Goal: Task Accomplishment & Management: Use online tool/utility

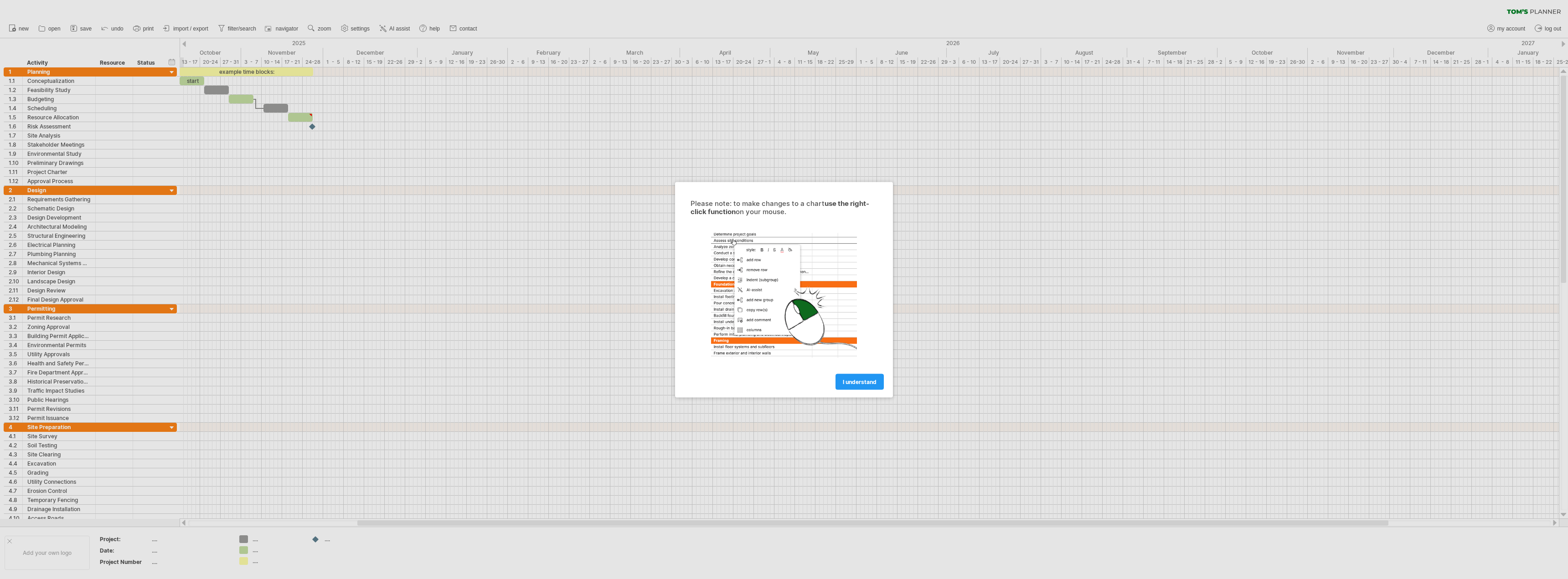
click at [847, 380] on span "I understand" at bounding box center [859, 381] width 34 height 7
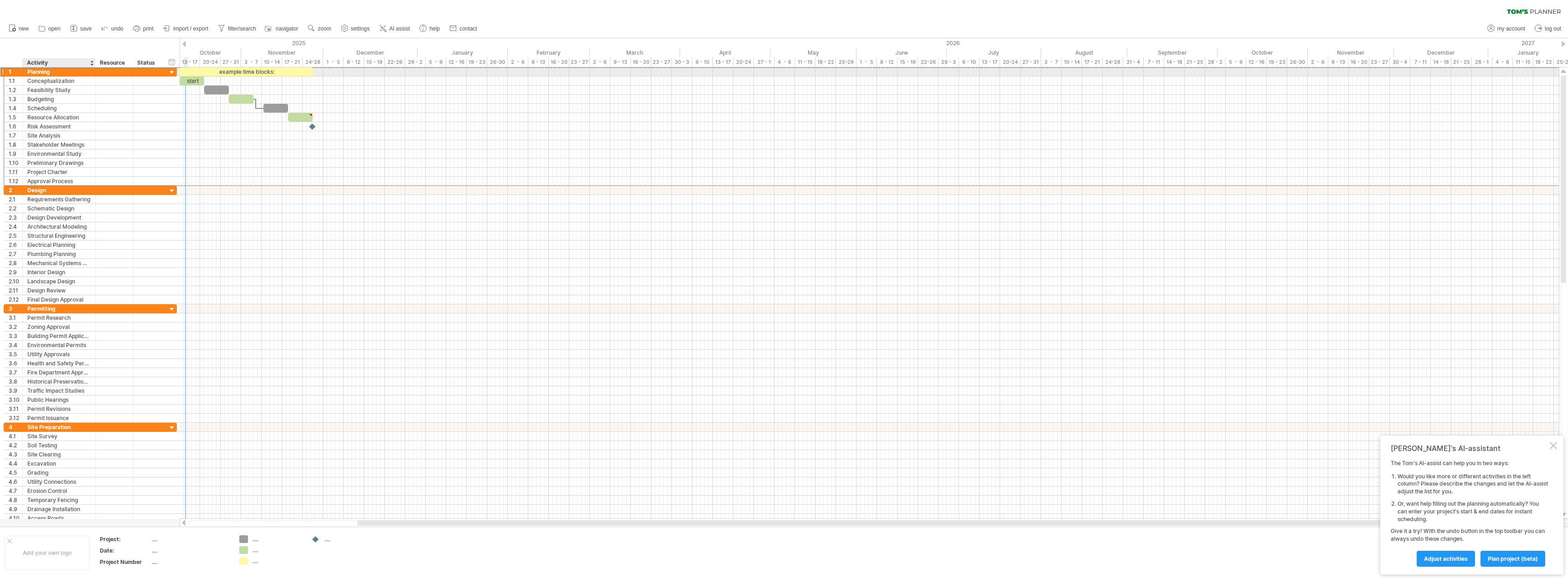
click at [42, 72] on div "Planning" at bounding box center [58, 71] width 63 height 9
click at [52, 73] on div "Planning" at bounding box center [58, 71] width 63 height 9
click at [76, 127] on span "remove row" at bounding box center [79, 128] width 31 height 7
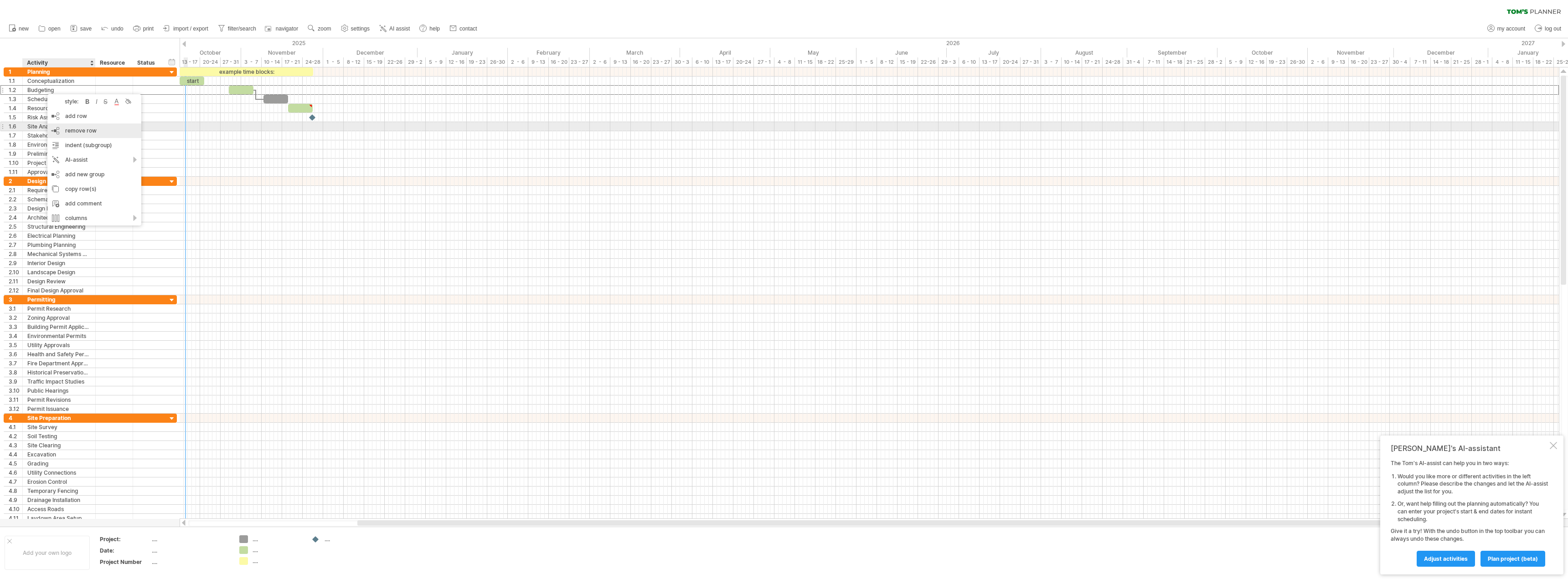
click at [75, 128] on span "remove row" at bounding box center [81, 130] width 31 height 7
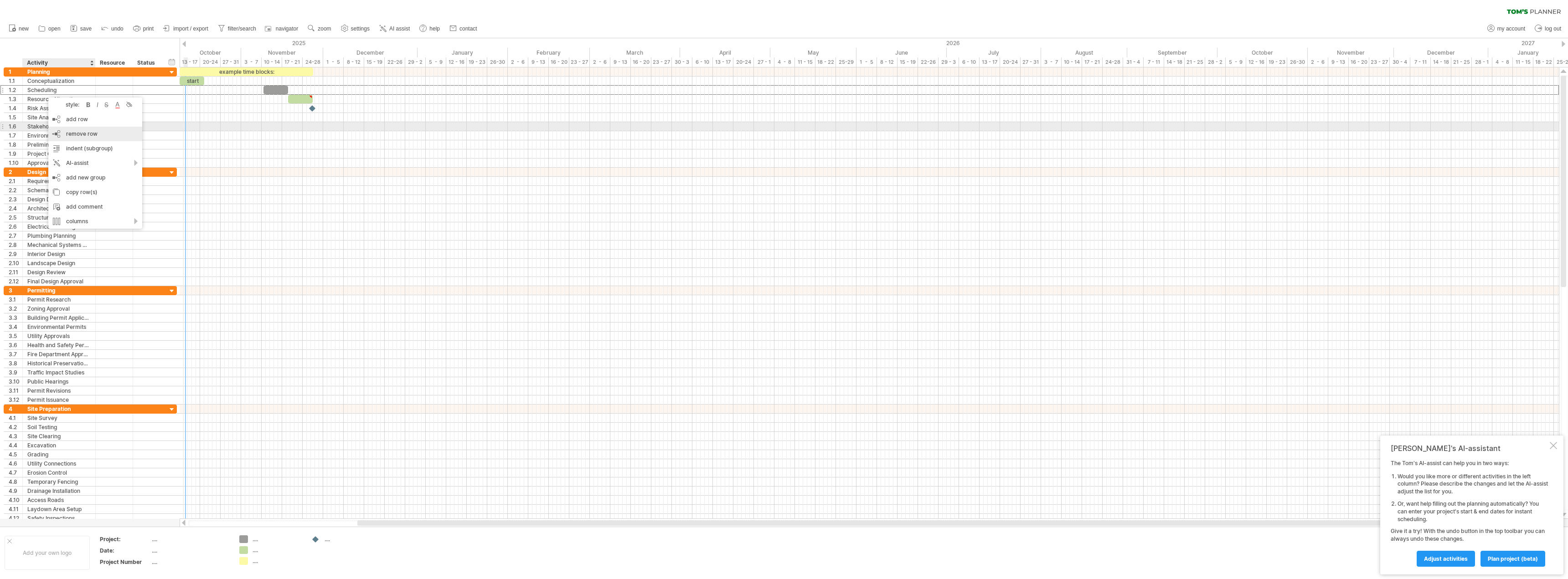
click at [73, 131] on span "remove row" at bounding box center [82, 133] width 31 height 7
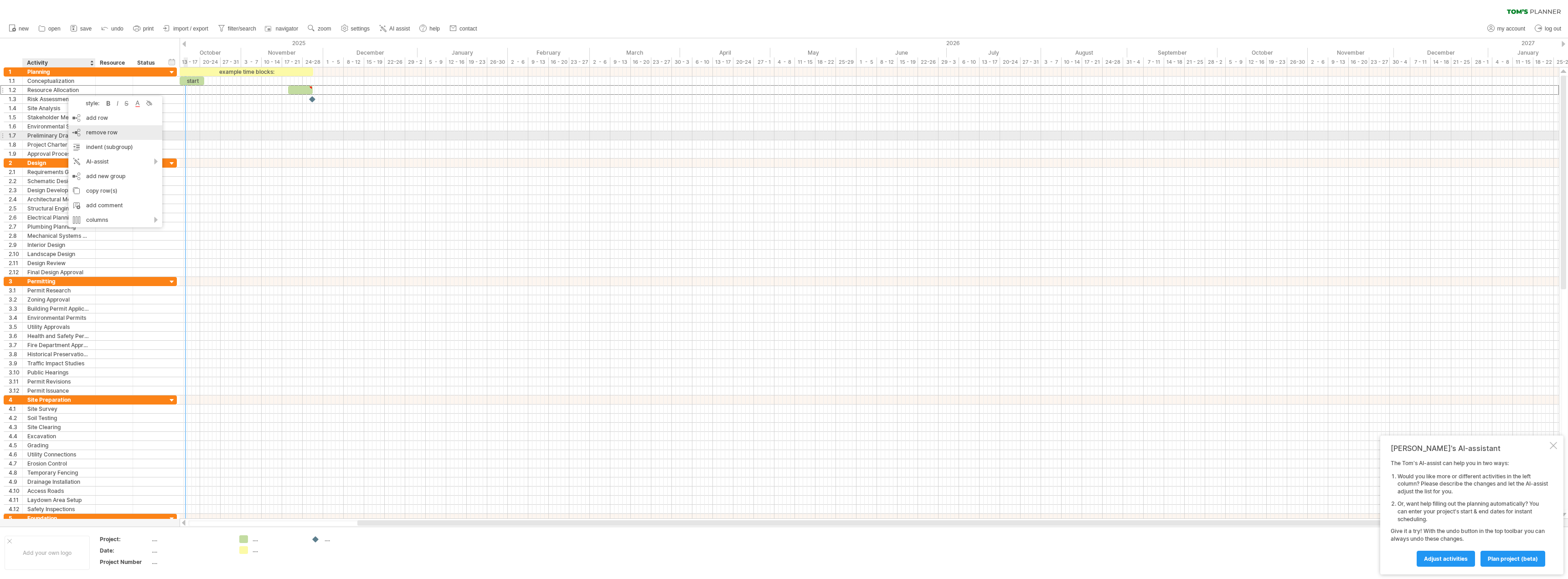
click at [95, 133] on span "remove row" at bounding box center [102, 132] width 31 height 7
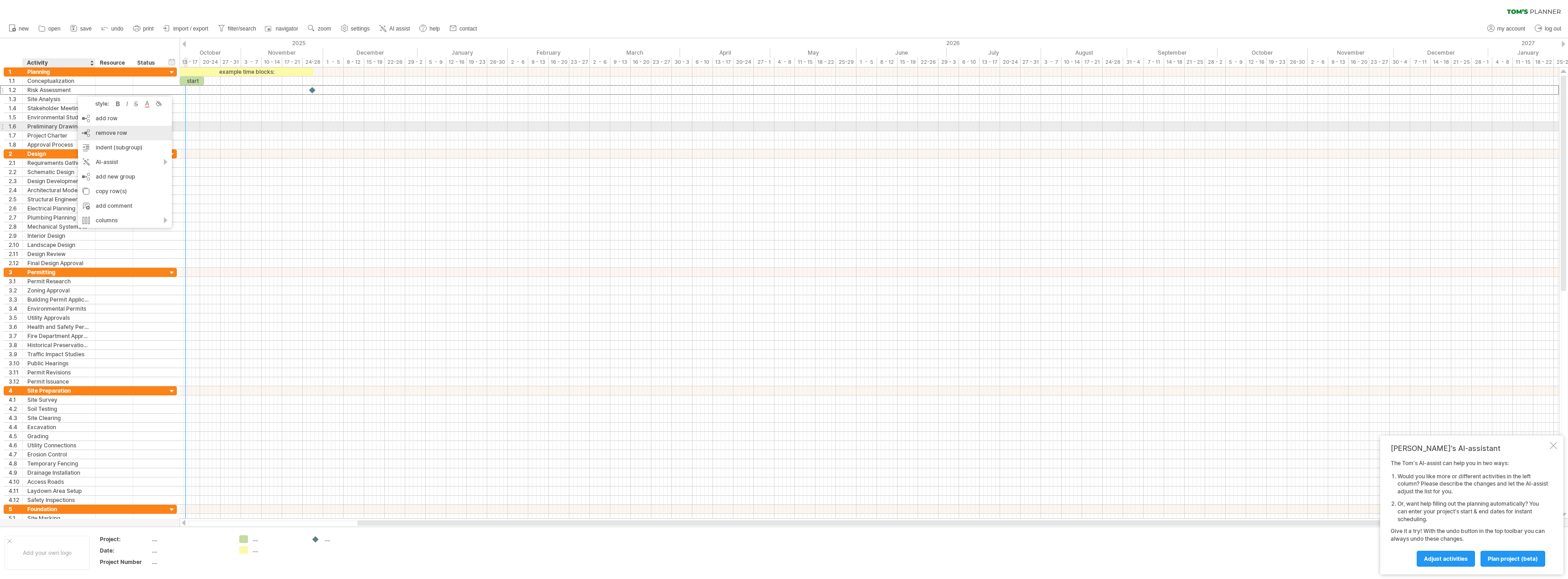
click at [92, 129] on div "remove row remove selected rows" at bounding box center [124, 132] width 94 height 15
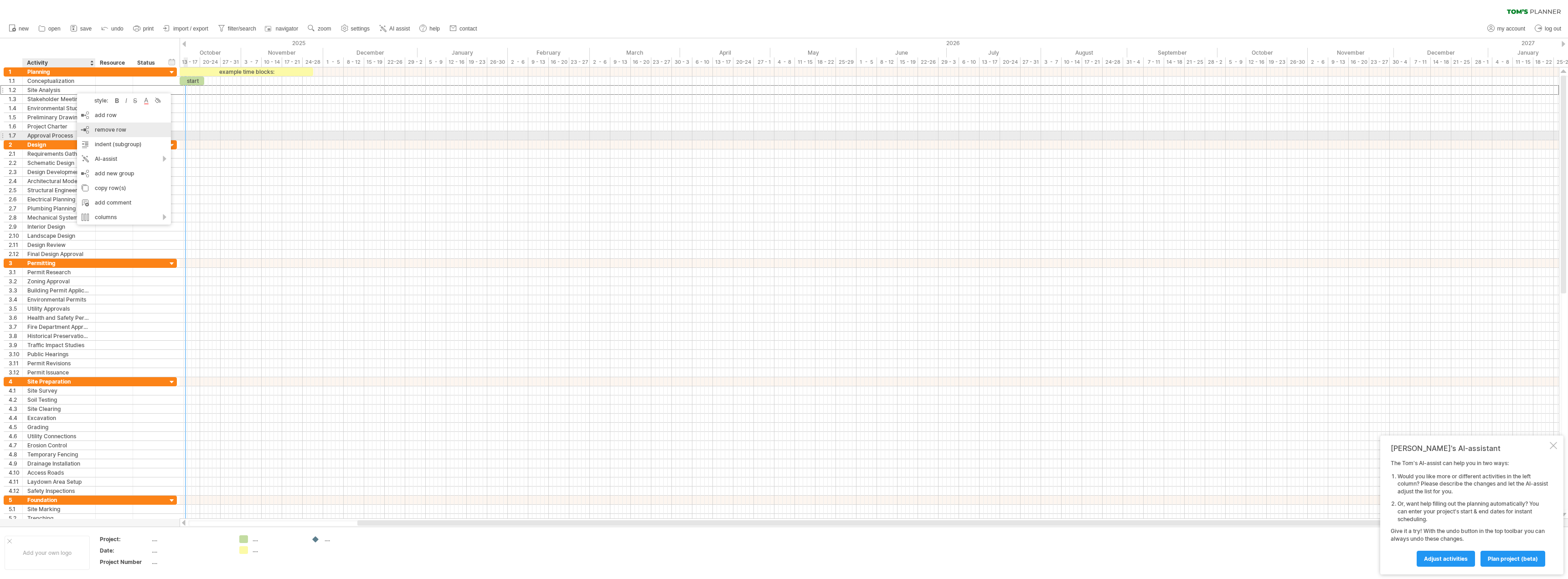
click at [110, 134] on div "remove row remove selected rows" at bounding box center [123, 129] width 94 height 15
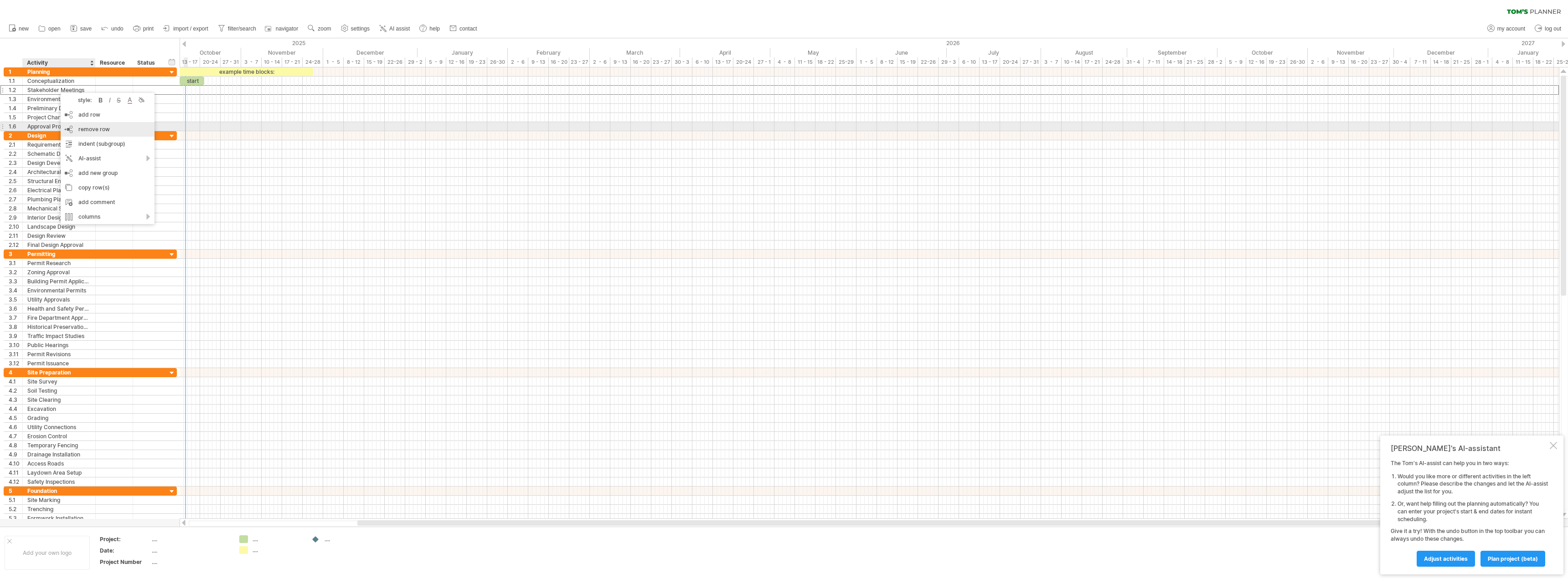
click at [87, 129] on span "remove row" at bounding box center [94, 128] width 31 height 7
drag, startPoint x: 41, startPoint y: 145, endPoint x: 52, endPoint y: 169, distance: 26.4
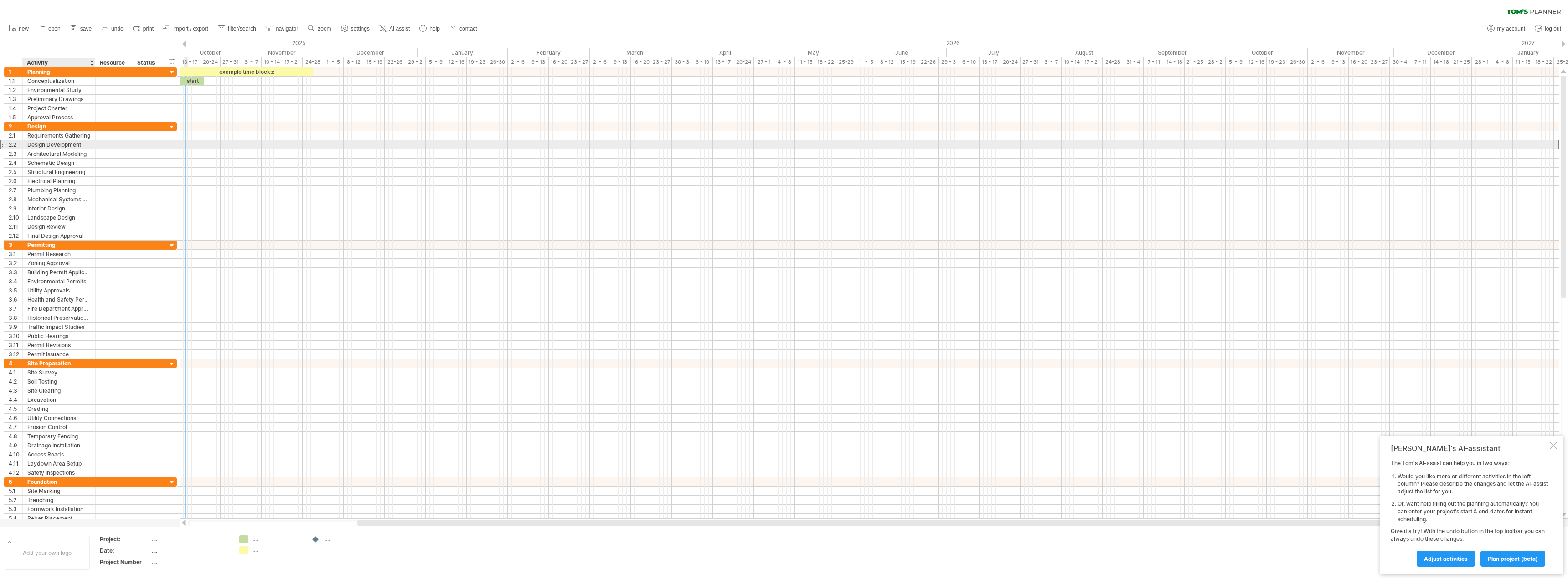
click at [48, 141] on div "Design Development" at bounding box center [58, 144] width 63 height 9
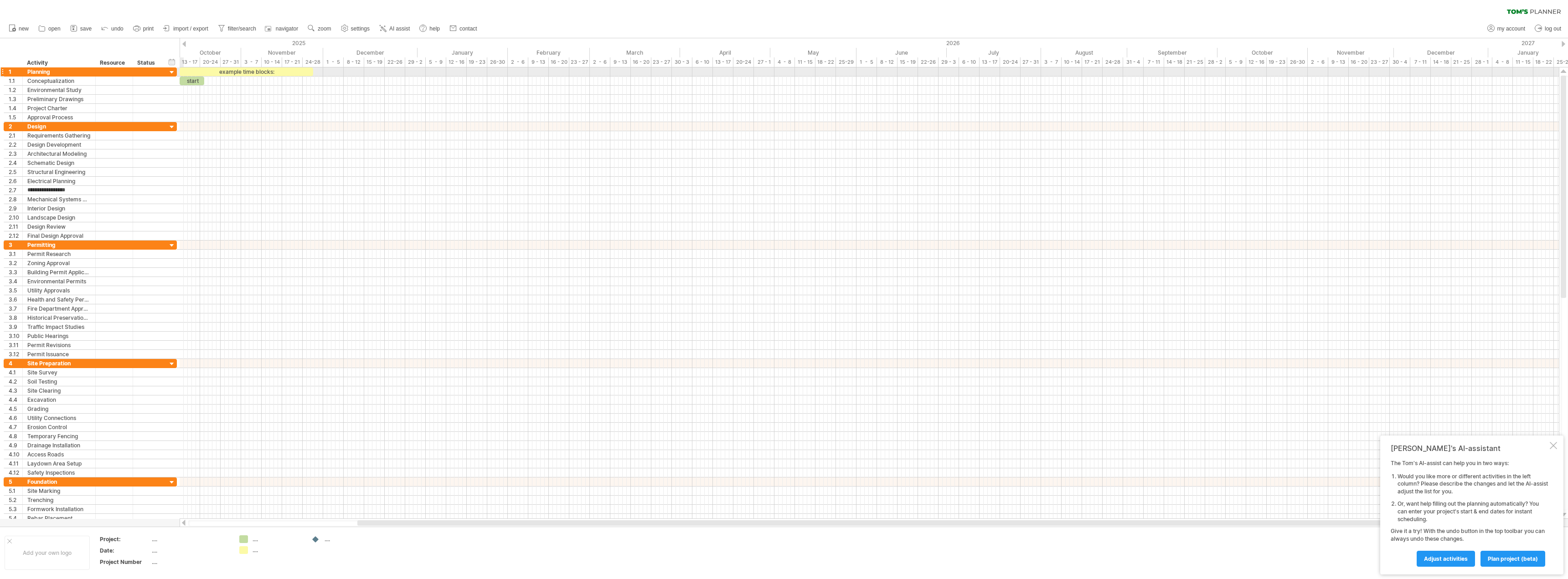
click at [173, 72] on div at bounding box center [172, 72] width 9 height 9
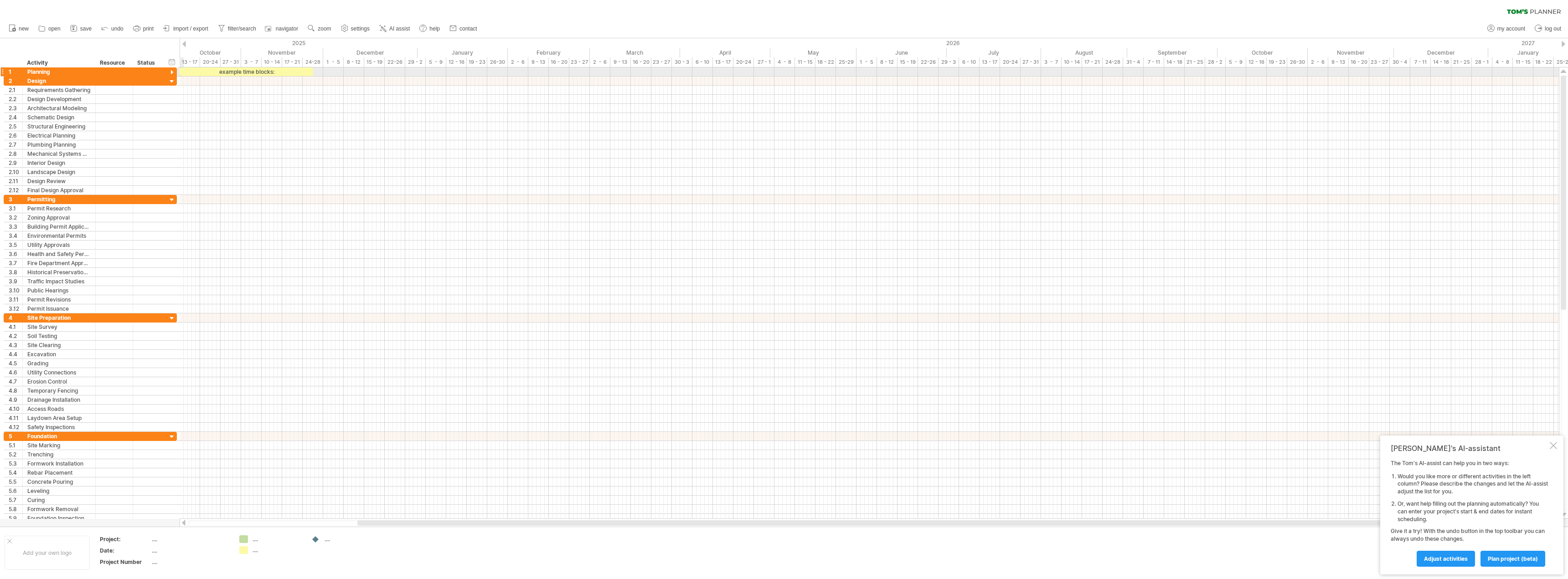
click at [173, 72] on div at bounding box center [172, 72] width 9 height 9
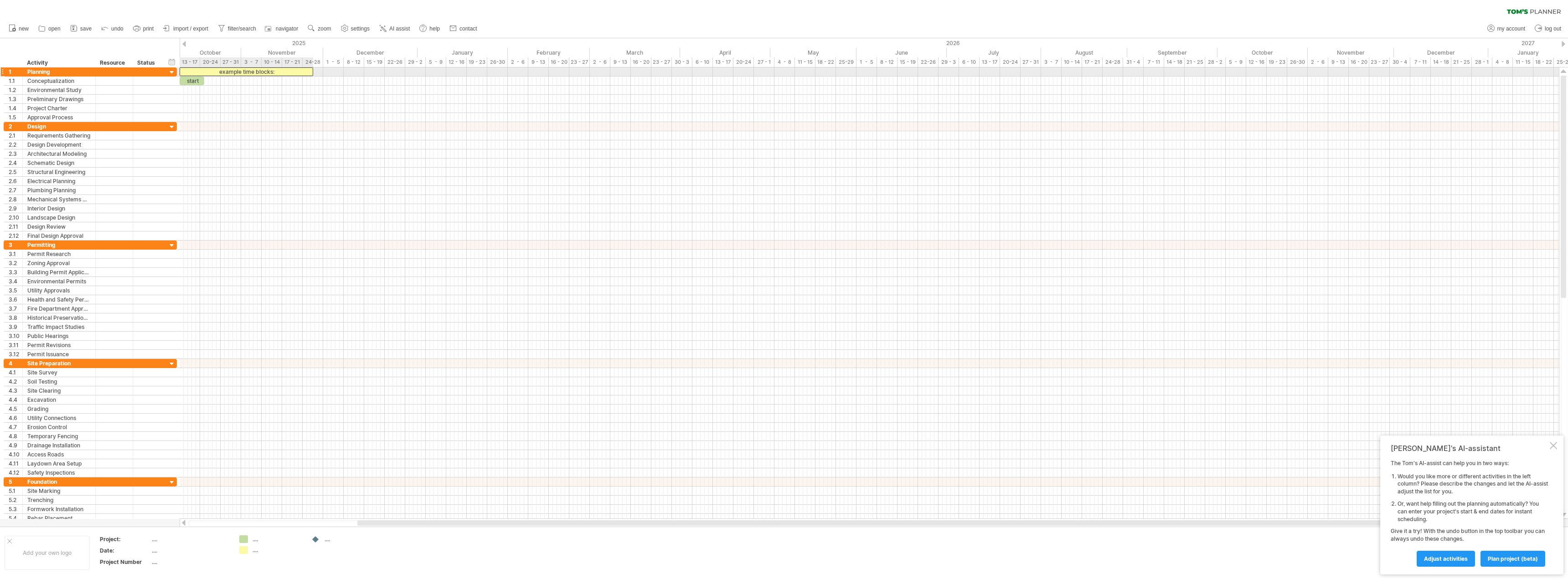
click at [283, 73] on div "example time blocks:" at bounding box center [246, 71] width 133 height 9
click at [283, 74] on div "**********" at bounding box center [246, 71] width 133 height 9
click at [192, 86] on div "**********" at bounding box center [869, 292] width 1379 height 452
click at [154, 540] on div "...." at bounding box center [190, 539] width 77 height 8
click at [70, 551] on div "Add your own logo" at bounding box center [48, 553] width 86 height 34
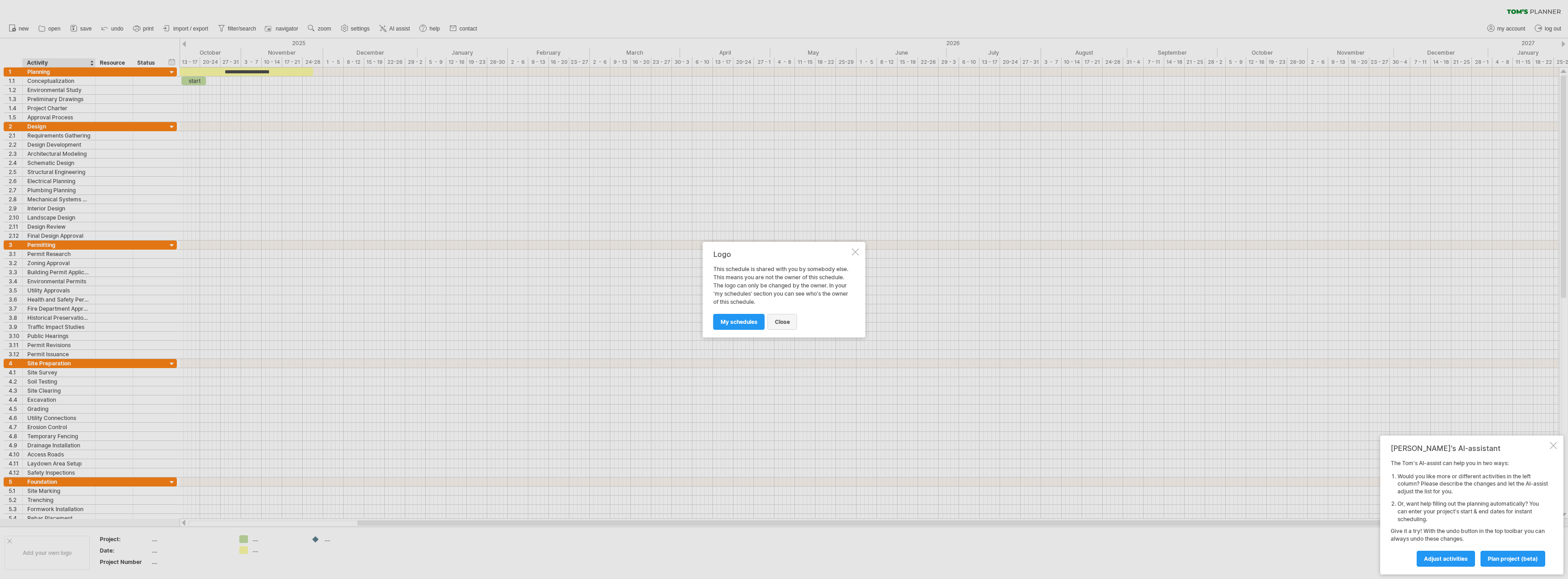
click at [784, 324] on span "close" at bounding box center [782, 322] width 15 height 7
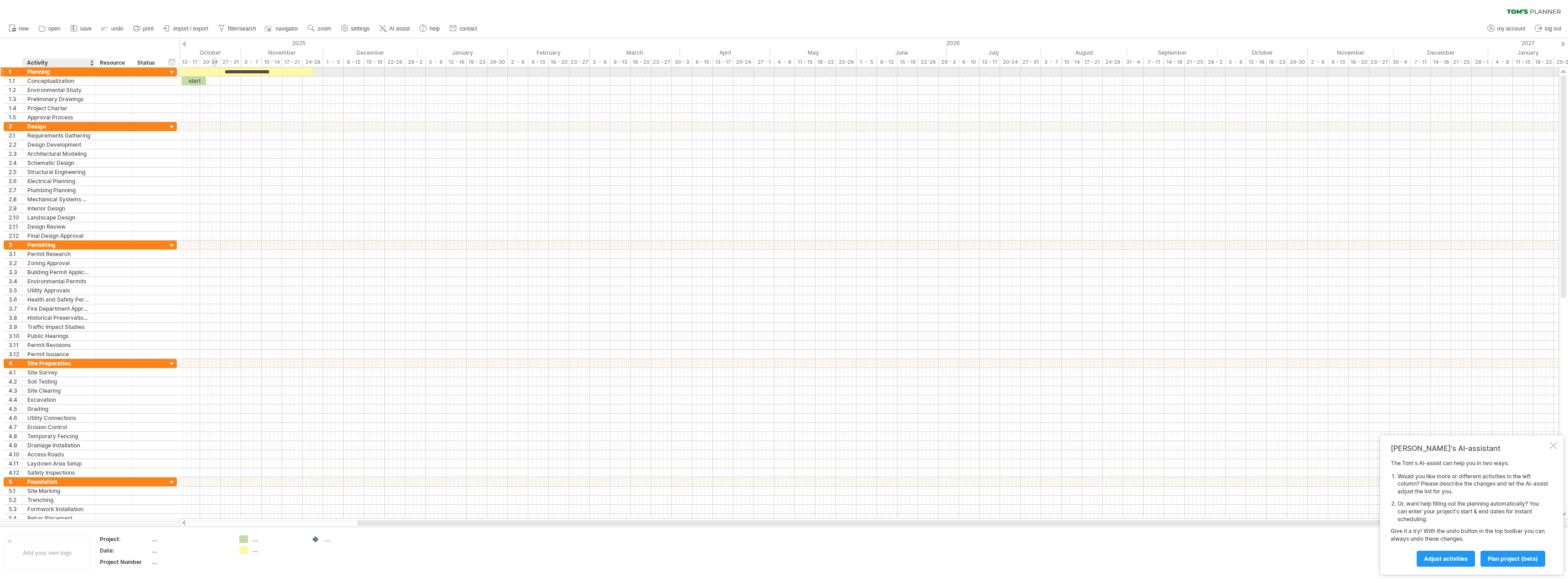
click at [42, 71] on div "Planning" at bounding box center [58, 71] width 63 height 9
click at [52, 72] on input "********" at bounding box center [58, 71] width 63 height 9
click at [53, 75] on div "Planning" at bounding box center [58, 71] width 63 height 9
drag, startPoint x: 53, startPoint y: 75, endPoint x: 27, endPoint y: 70, distance: 26.5
click at [27, 70] on div "******** Planning" at bounding box center [58, 71] width 73 height 9
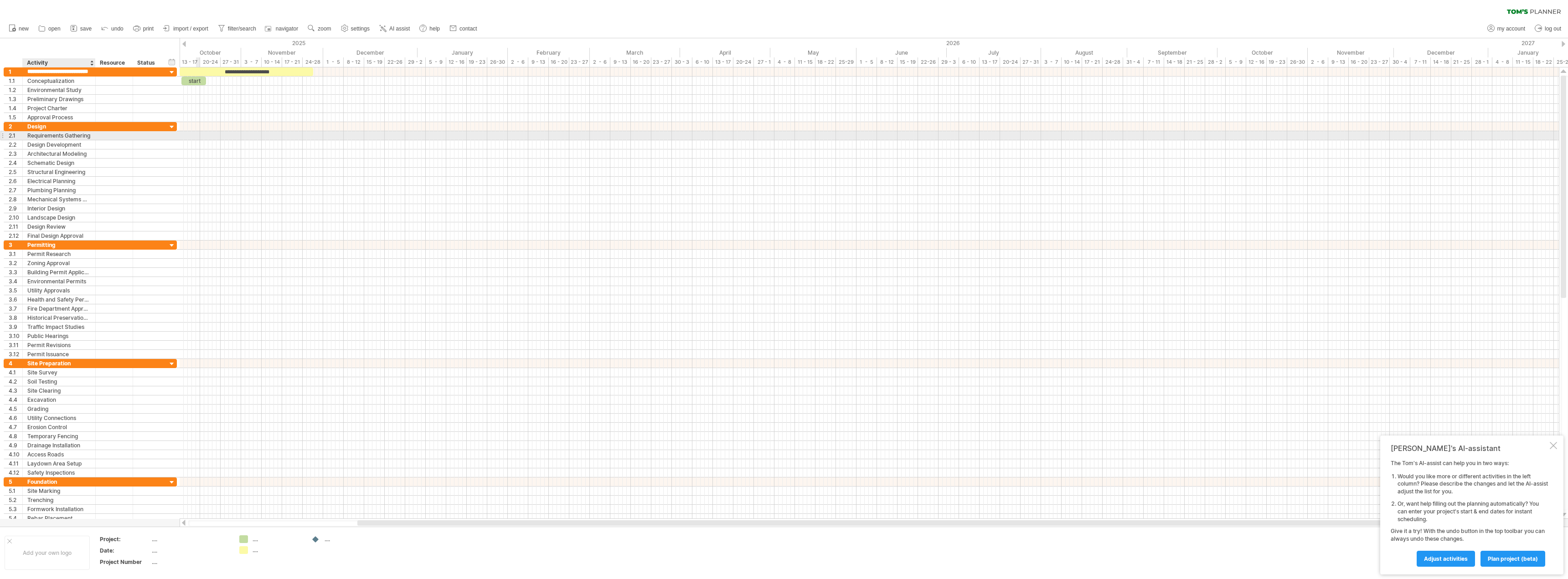
scroll to position [0, 15]
click at [75, 72] on input "**********" at bounding box center [58, 71] width 63 height 9
type input "**********"
drag, startPoint x: 313, startPoint y: 72, endPoint x: 198, endPoint y: 67, distance: 115.1
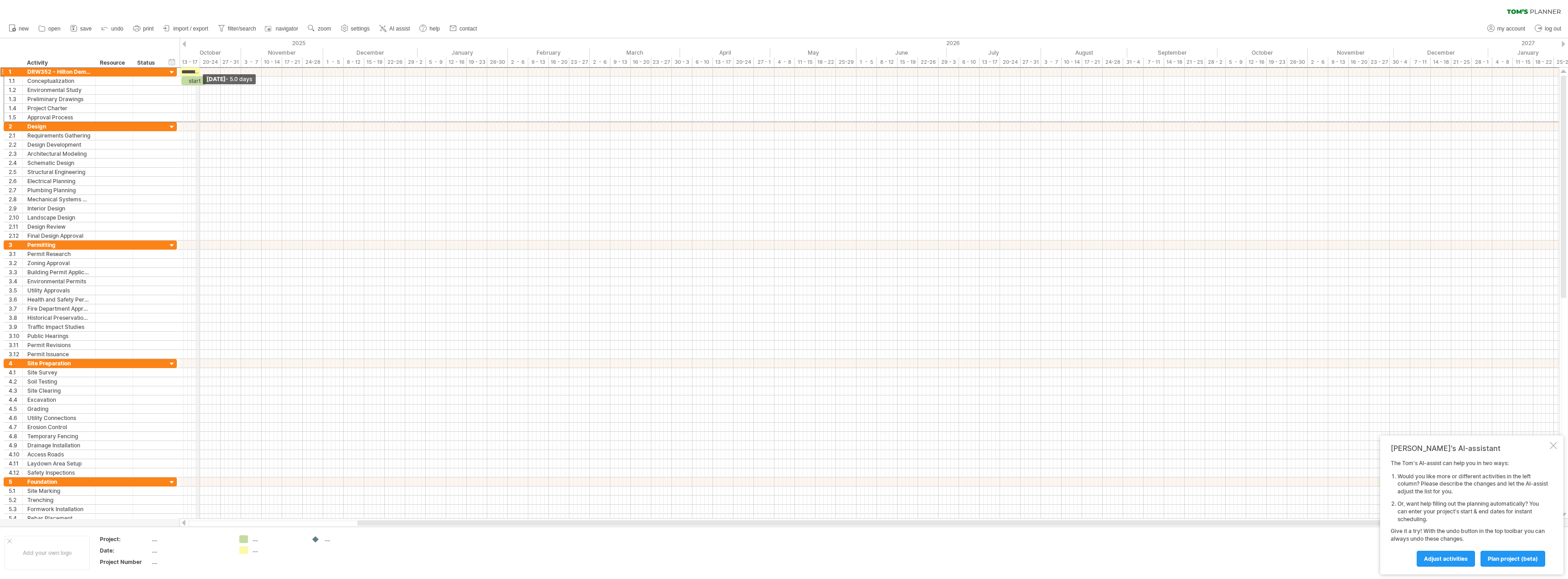
click at [198, 67] on div "Trying to reach [DOMAIN_NAME] Connected again... 0% clear filter new 1" at bounding box center [784, 290] width 1568 height 579
click at [192, 72] on div "**********" at bounding box center [190, 71] width 20 height 9
drag, startPoint x: 452, startPoint y: 525, endPoint x: 339, endPoint y: 519, distance: 113.2
click at [339, 519] on div at bounding box center [870, 523] width 1380 height 9
drag, startPoint x: 344, startPoint y: 79, endPoint x: 318, endPoint y: 80, distance: 26.0
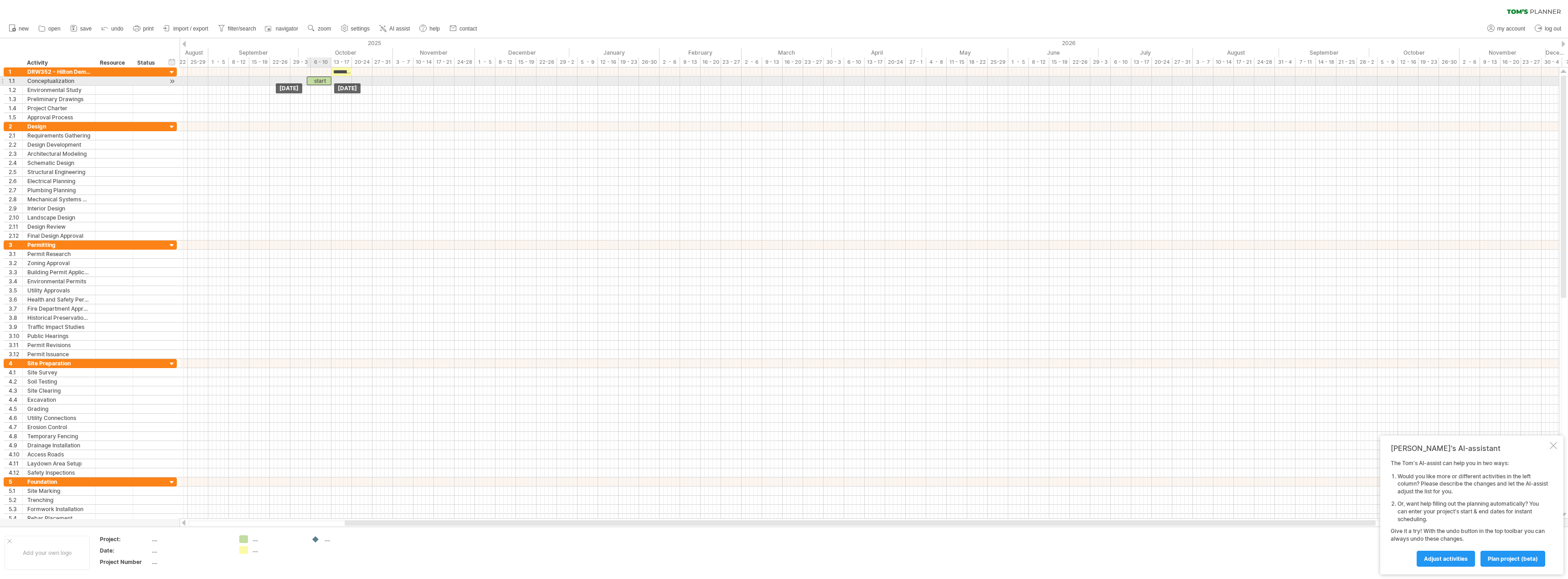
click at [318, 80] on div "start" at bounding box center [319, 81] width 24 height 9
click at [340, 72] on div "**********" at bounding box center [341, 71] width 20 height 9
click at [385, 123] on div at bounding box center [869, 126] width 1379 height 9
click at [365, 125] on span "copy time block" at bounding box center [381, 127] width 42 height 7
click at [356, 164] on div "paste time block/icon" at bounding box center [365, 166] width 81 height 15
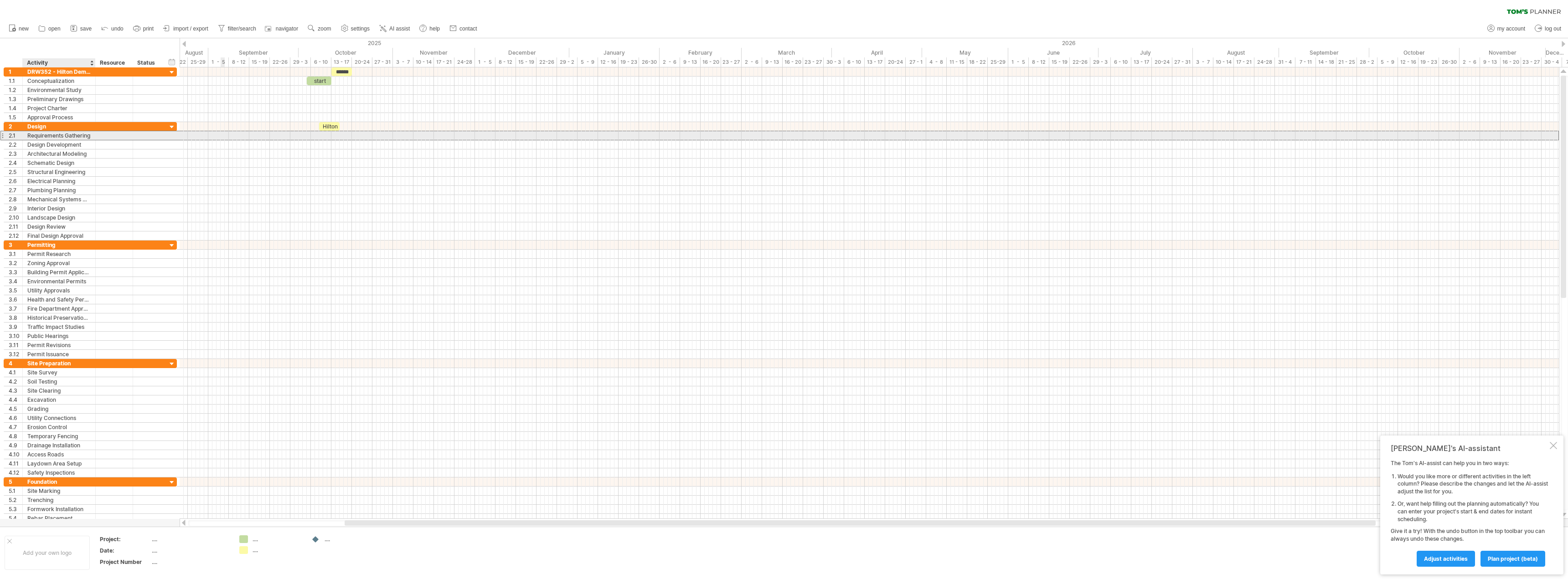
click at [50, 132] on div "Requirements Gathering" at bounding box center [58, 135] width 63 height 9
click at [51, 126] on div "Design" at bounding box center [58, 126] width 63 height 9
drag, startPoint x: 51, startPoint y: 126, endPoint x: 28, endPoint y: 127, distance: 23.0
click at [28, 127] on input "******" at bounding box center [58, 126] width 63 height 9
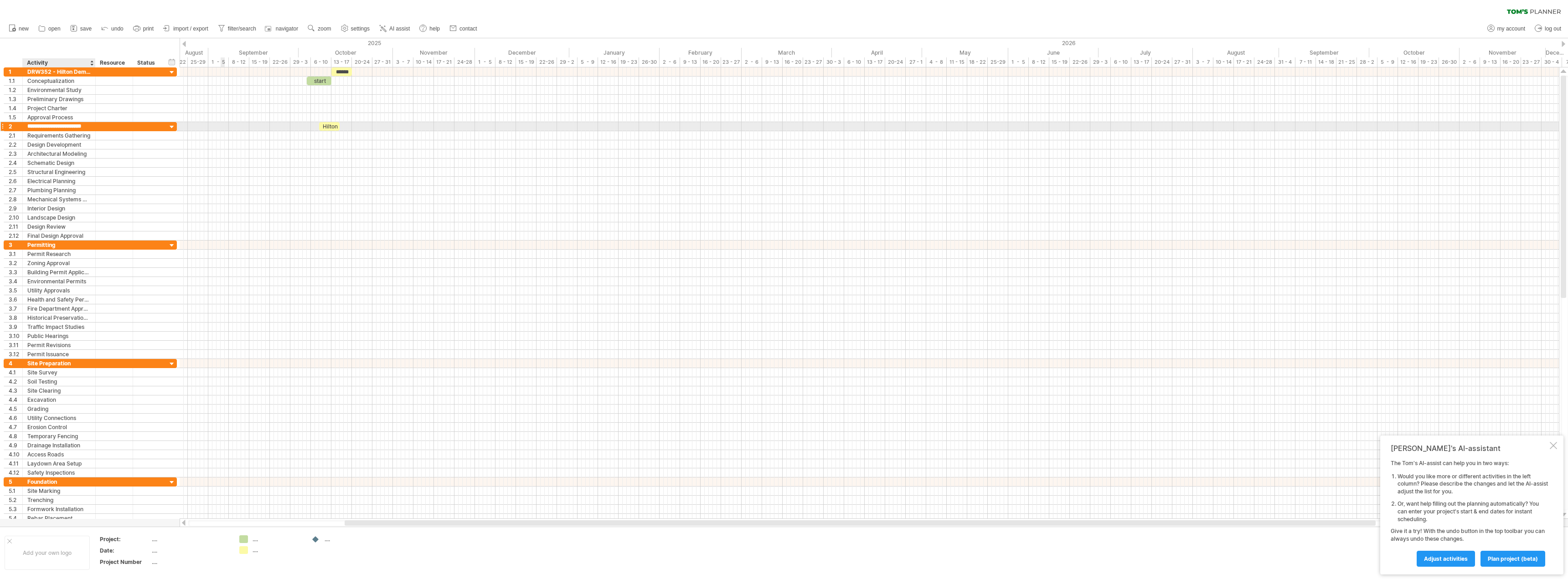
type input "**********"
click at [314, 153] on div at bounding box center [869, 153] width 1379 height 9
drag, startPoint x: 329, startPoint y: 126, endPoint x: 369, endPoint y: 129, distance: 40.1
click at [369, 129] on div "Hilton" at bounding box center [370, 126] width 20 height 9
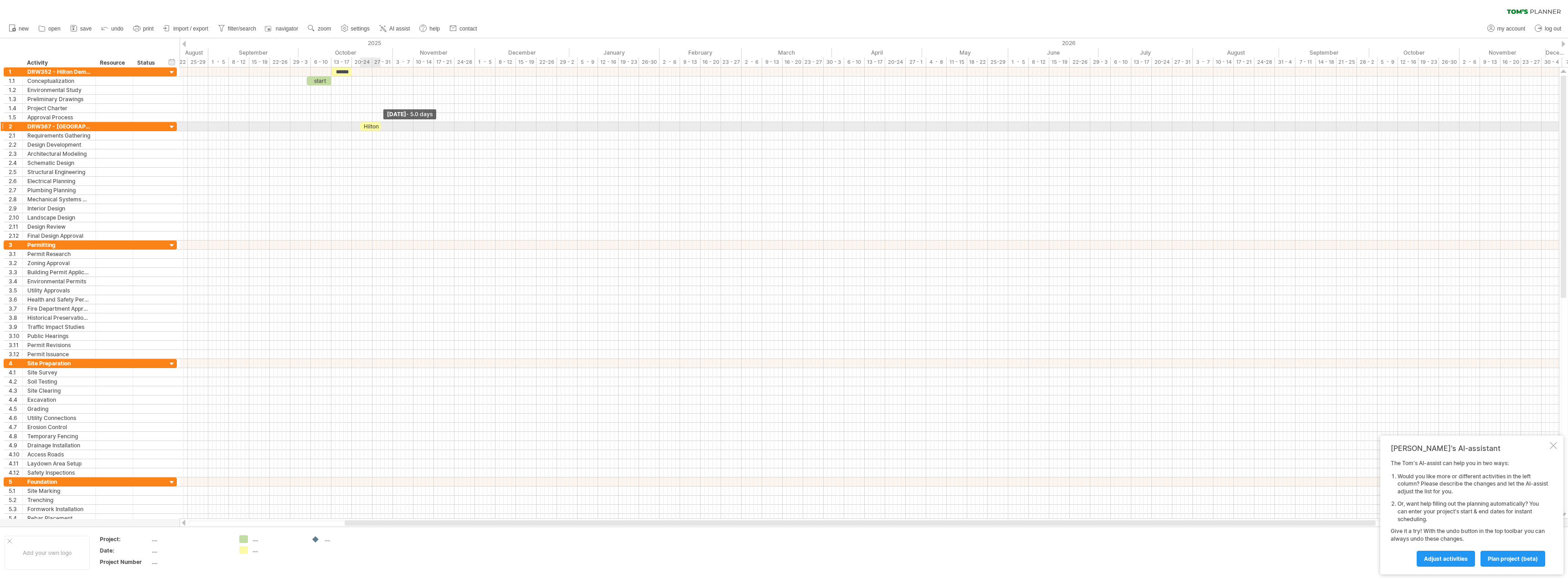
click at [380, 127] on span at bounding box center [381, 126] width 4 height 9
click at [366, 126] on div "Hilton" at bounding box center [370, 126] width 20 height 9
click at [367, 137] on div at bounding box center [869, 135] width 1379 height 9
click at [391, 247] on span at bounding box center [390, 248] width 8 height 8
click at [59, 136] on div "Requirements Gathering" at bounding box center [58, 135] width 63 height 9
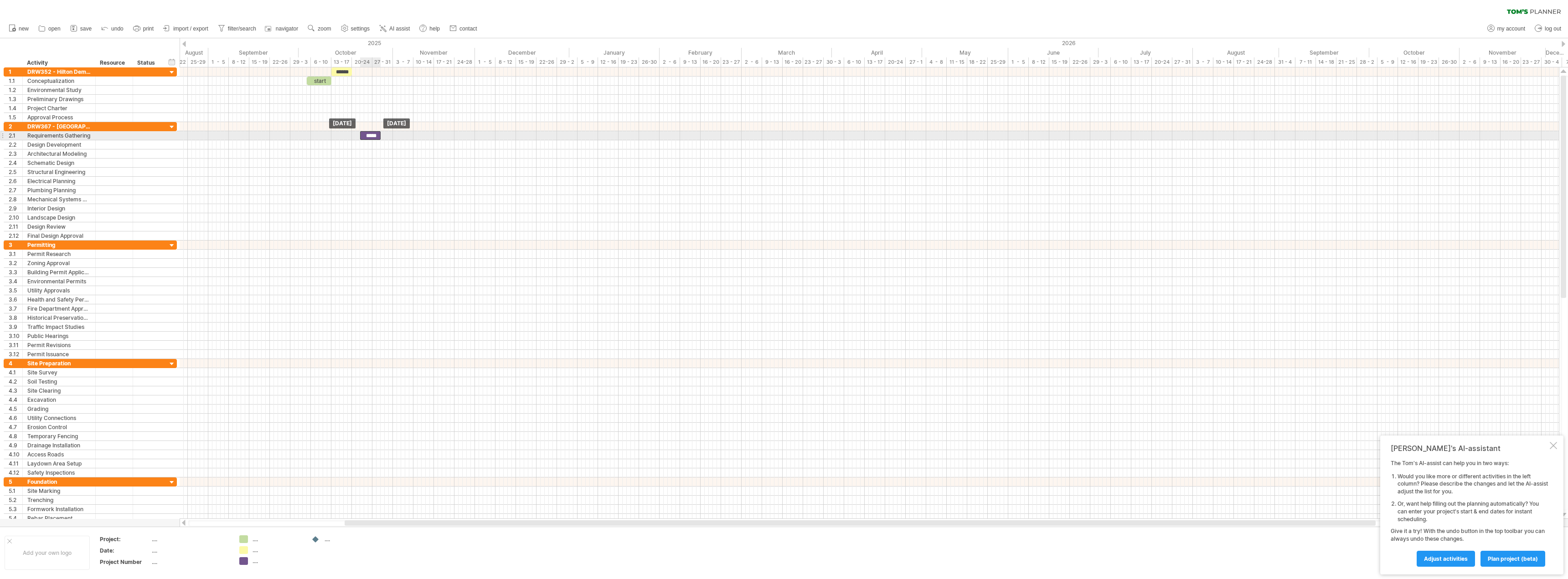
drag, startPoint x: 369, startPoint y: 128, endPoint x: 369, endPoint y: 139, distance: 11.0
click at [355, 138] on span "copy time block" at bounding box center [362, 137] width 42 height 7
click at [372, 163] on div "paste time block/icon" at bounding box center [391, 166] width 81 height 15
drag, startPoint x: 357, startPoint y: 125, endPoint x: 370, endPoint y: 126, distance: 13.0
click at [370, 126] on div "start" at bounding box center [372, 126] width 24 height 9
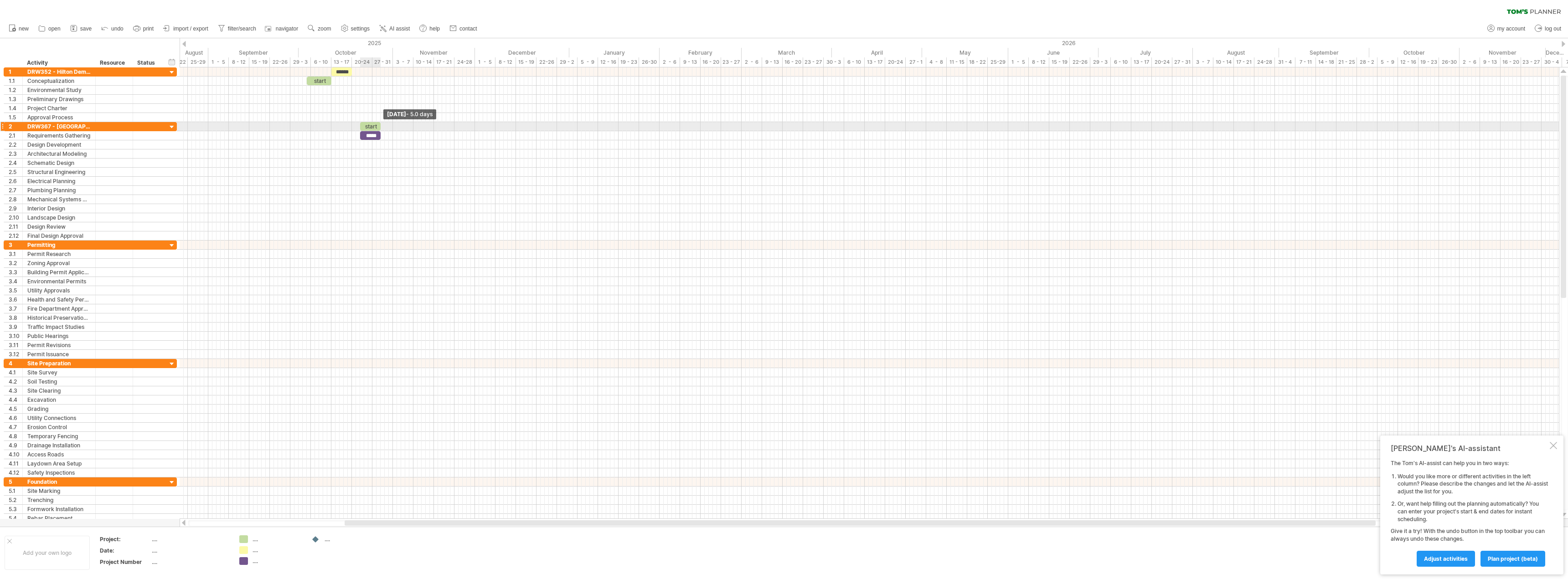
click at [380, 125] on span at bounding box center [381, 126] width 4 height 9
drag, startPoint x: 366, startPoint y: 126, endPoint x: 347, endPoint y: 127, distance: 19.0
click at [347, 127] on div "start" at bounding box center [351, 126] width 20 height 9
click at [381, 197] on span "remove time block" at bounding box center [394, 197] width 49 height 7
click at [359, 147] on div "remove time block remove selected items" at bounding box center [367, 152] width 84 height 15
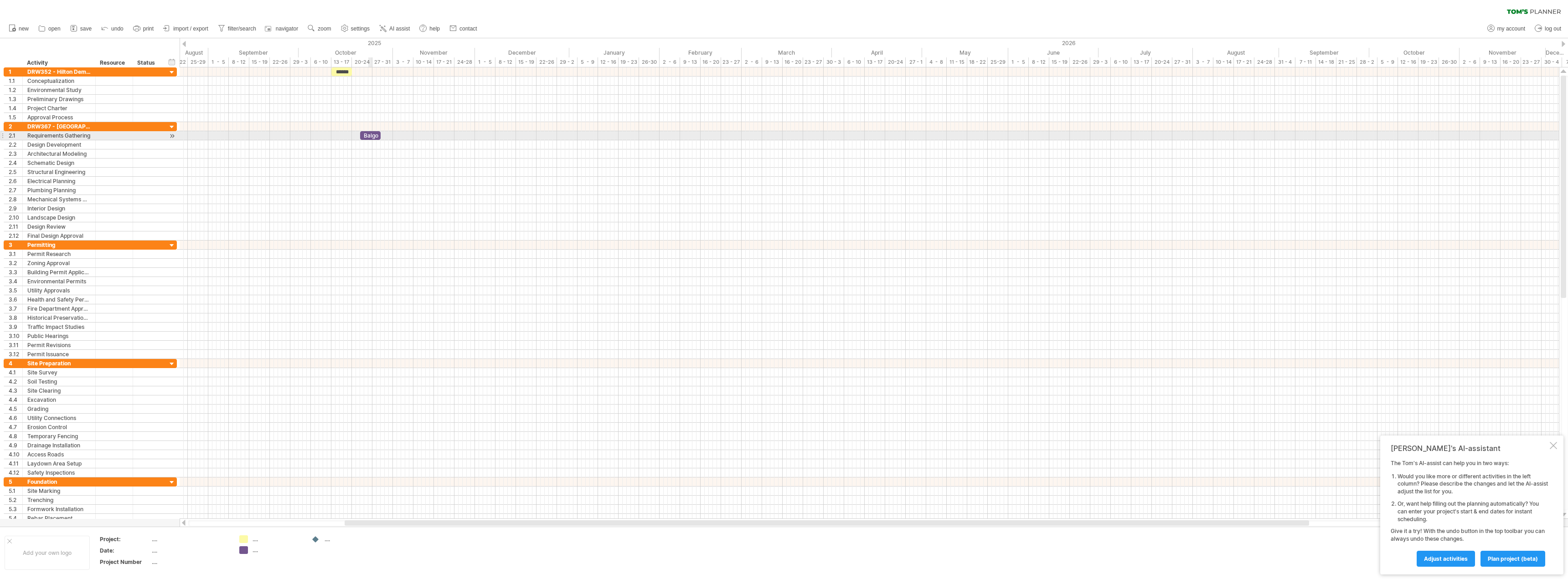
click at [371, 137] on div "Balgo" at bounding box center [370, 135] width 20 height 9
drag, startPoint x: 380, startPoint y: 136, endPoint x: 366, endPoint y: 134, distance: 14.1
click at [366, 134] on span at bounding box center [366, 135] width 4 height 9
click at [81, 132] on div "Requirements Gathering" at bounding box center [58, 135] width 63 height 9
type input "*"
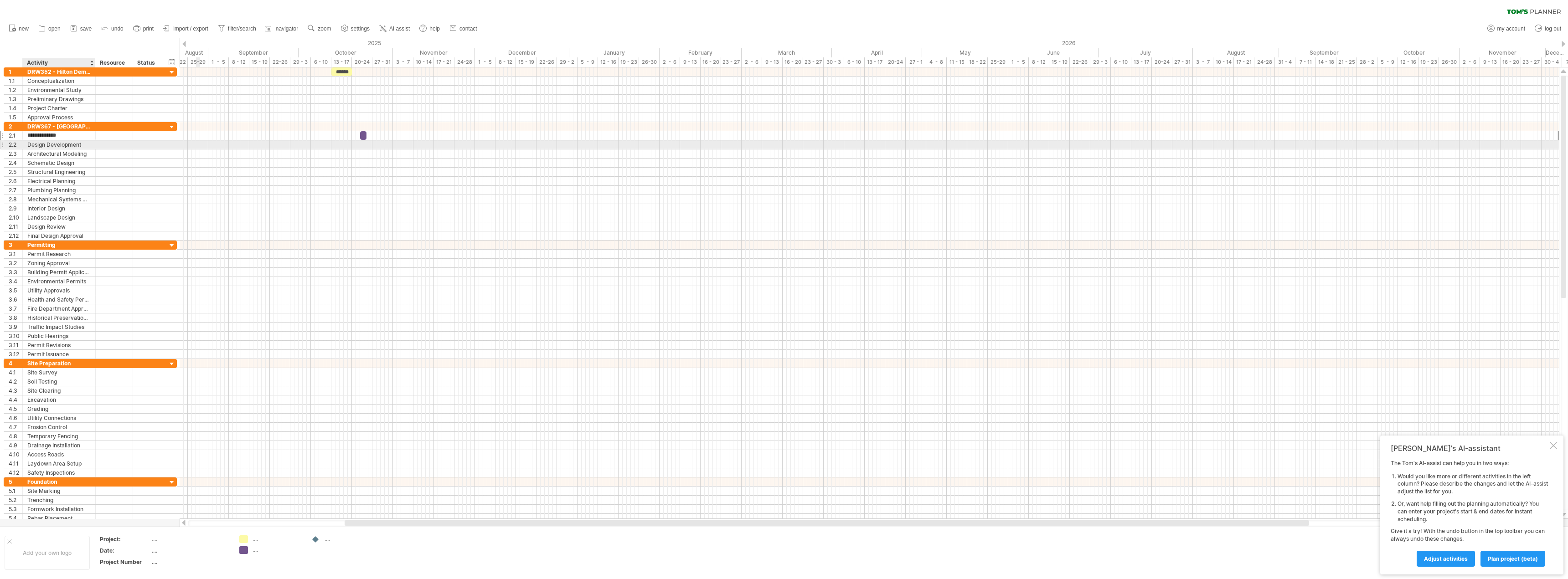
type input "**********"
click at [83, 143] on div "Design Development" at bounding box center [58, 144] width 63 height 9
type input "*"
type input "*******"
click at [369, 144] on div at bounding box center [869, 145] width 1379 height 10
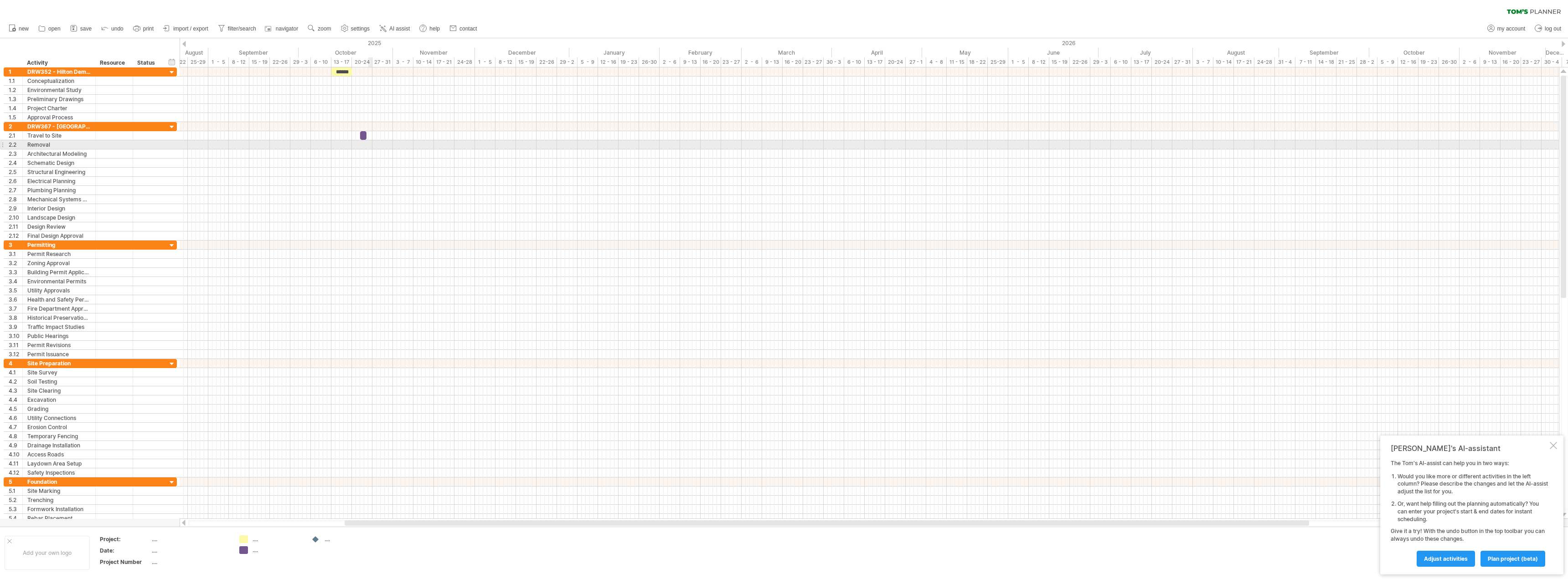
click at [369, 144] on div at bounding box center [869, 144] width 1379 height 9
click at [403, 153] on div "add time block" at bounding box center [414, 154] width 81 height 15
click at [421, 203] on span at bounding box center [421, 204] width 8 height 8
drag, startPoint x: 372, startPoint y: 146, endPoint x: 388, endPoint y: 147, distance: 16.0
click at [388, 147] on span at bounding box center [389, 144] width 4 height 9
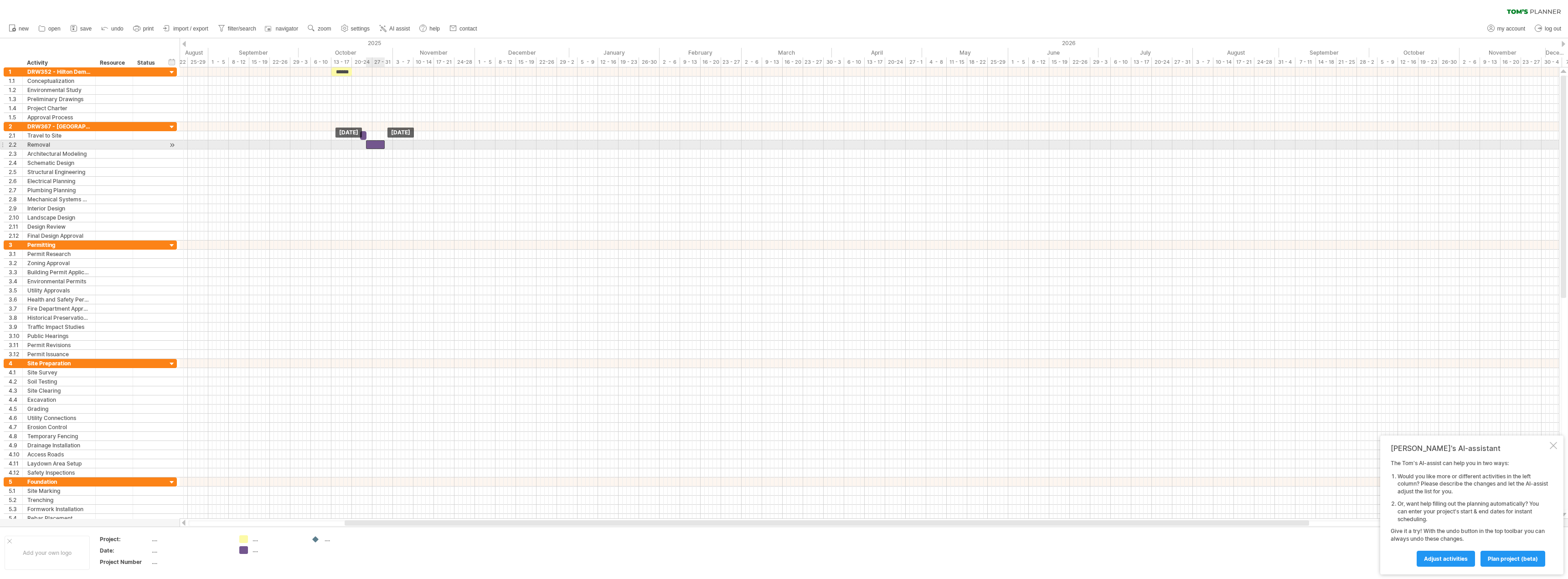
click at [376, 145] on div at bounding box center [375, 144] width 18 height 9
drag, startPoint x: 383, startPoint y: 146, endPoint x: 375, endPoint y: 147, distance: 8.1
click at [375, 147] on span at bounding box center [377, 144] width 4 height 9
click at [77, 156] on div "Architectural Modeling" at bounding box center [58, 153] width 63 height 9
type input "*"
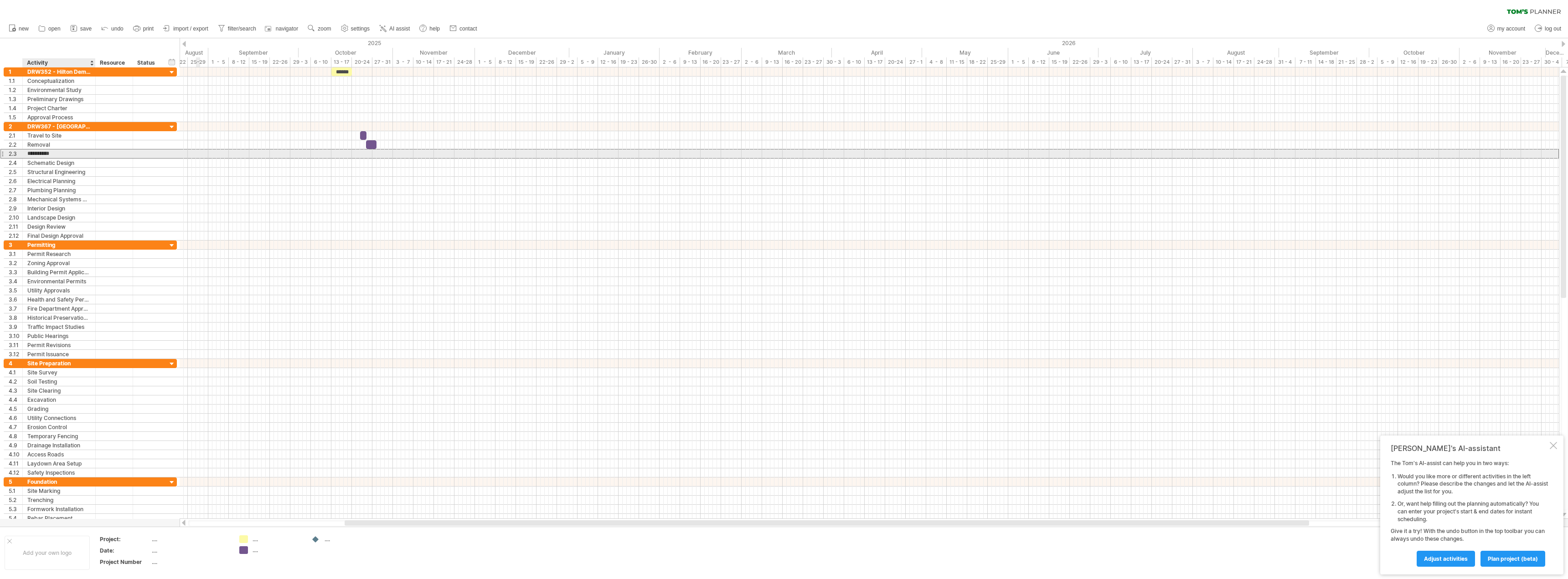
type input "**********"
click at [378, 153] on div at bounding box center [869, 153] width 1379 height 10
click at [419, 167] on div "add time block" at bounding box center [423, 164] width 81 height 15
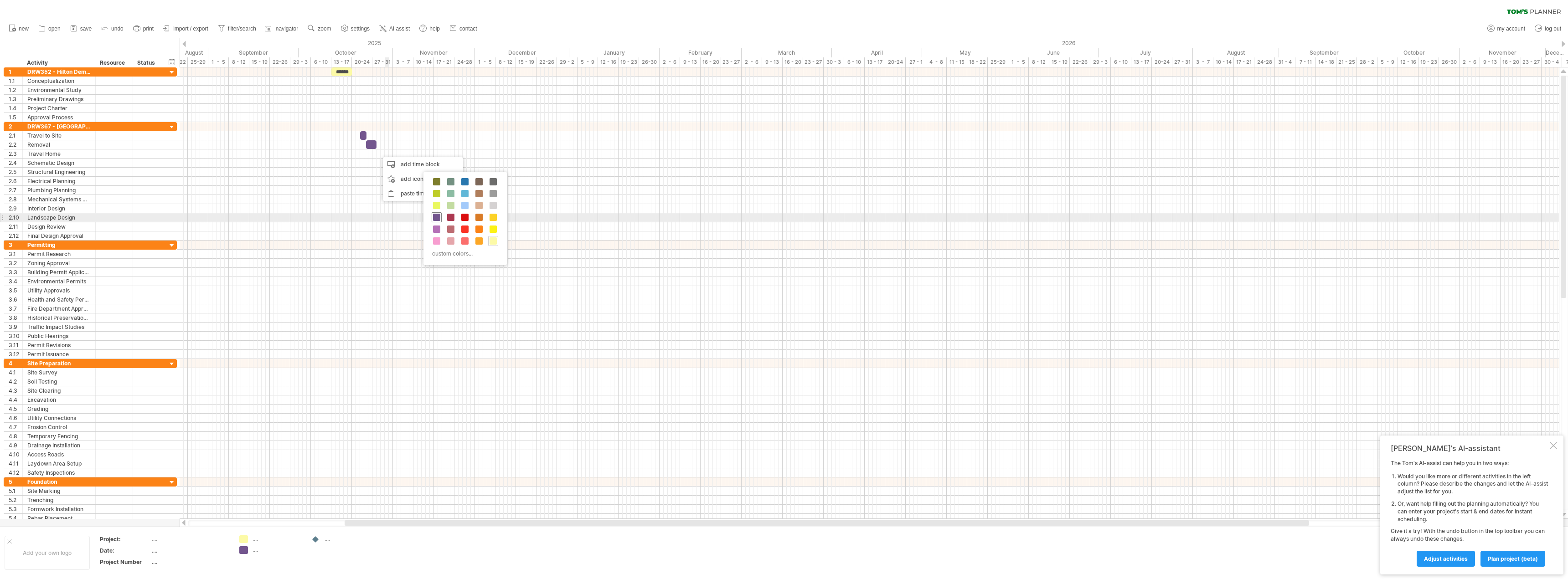
click at [438, 217] on span at bounding box center [437, 218] width 8 height 8
drag, startPoint x: 380, startPoint y: 155, endPoint x: 375, endPoint y: 154, distance: 5.1
click at [375, 154] on div at bounding box center [376, 153] width 4 height 9
click at [380, 155] on span at bounding box center [381, 153] width 4 height 9
click at [44, 160] on div "Schematic Design" at bounding box center [58, 162] width 63 height 9
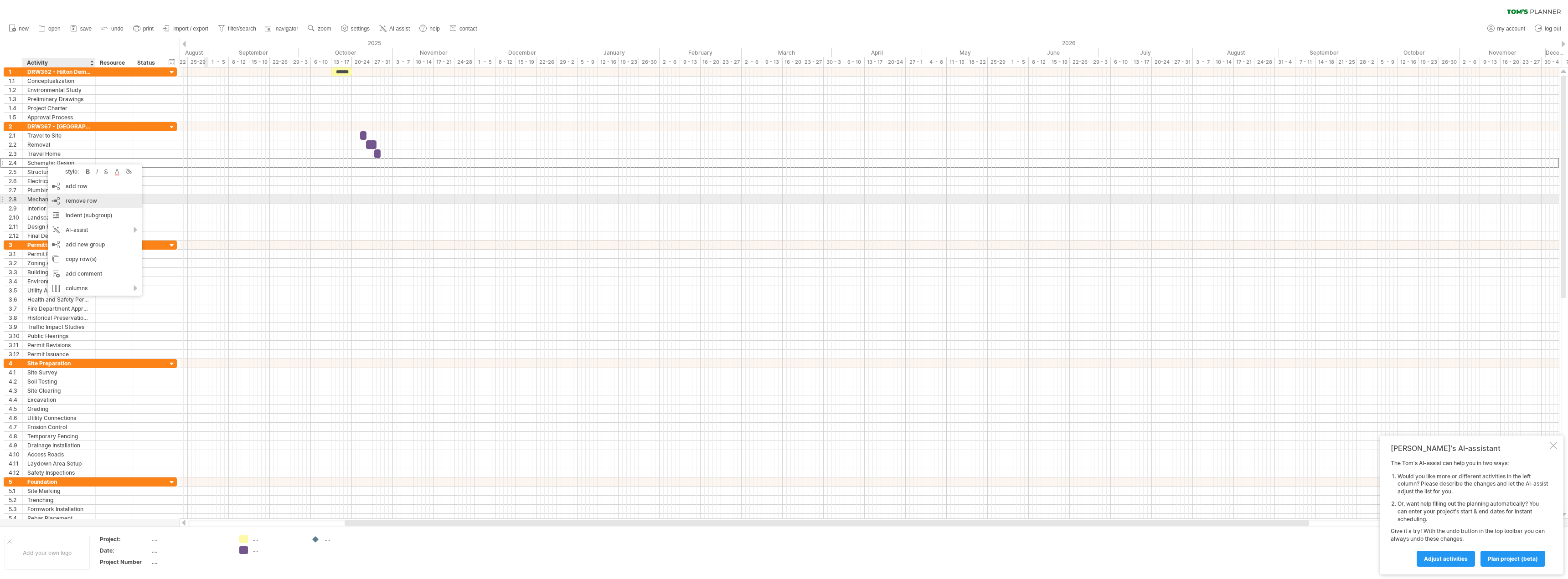
click at [76, 200] on span "remove row" at bounding box center [82, 200] width 31 height 7
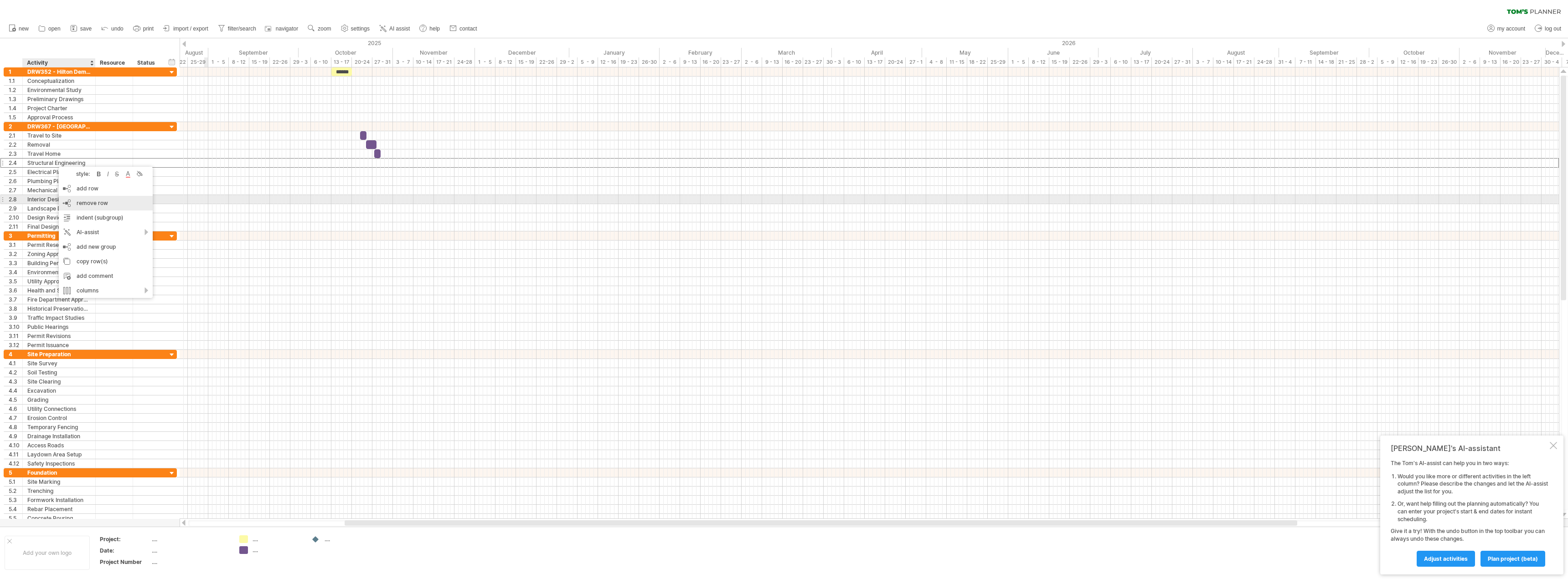
click at [81, 200] on span "remove row" at bounding box center [92, 202] width 31 height 7
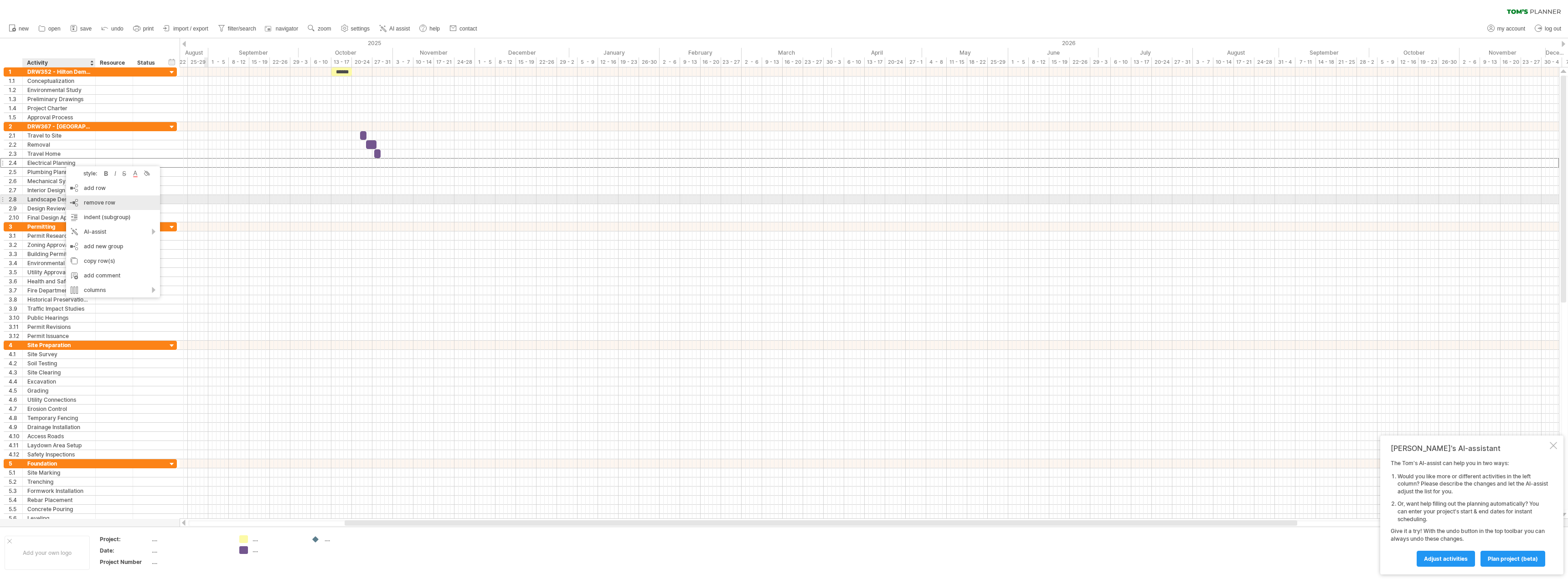
click at [98, 201] on span "remove row" at bounding box center [99, 202] width 31 height 7
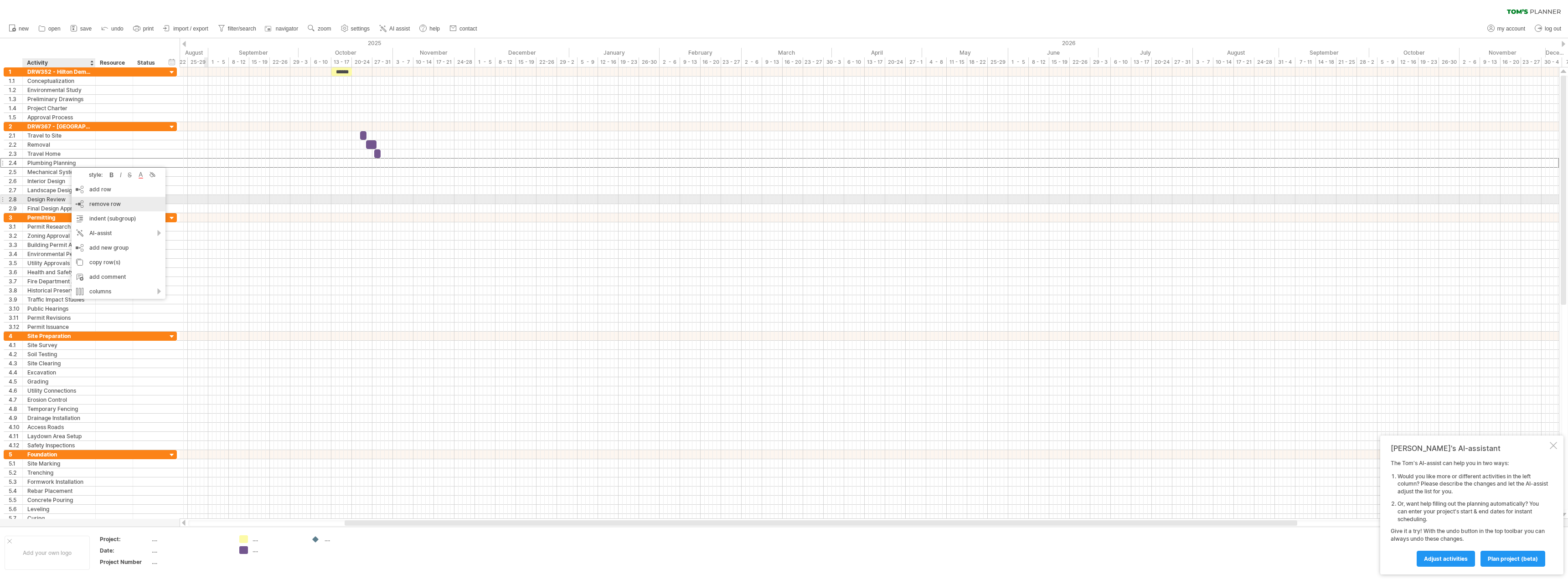
click at [101, 205] on span "remove row" at bounding box center [105, 203] width 31 height 7
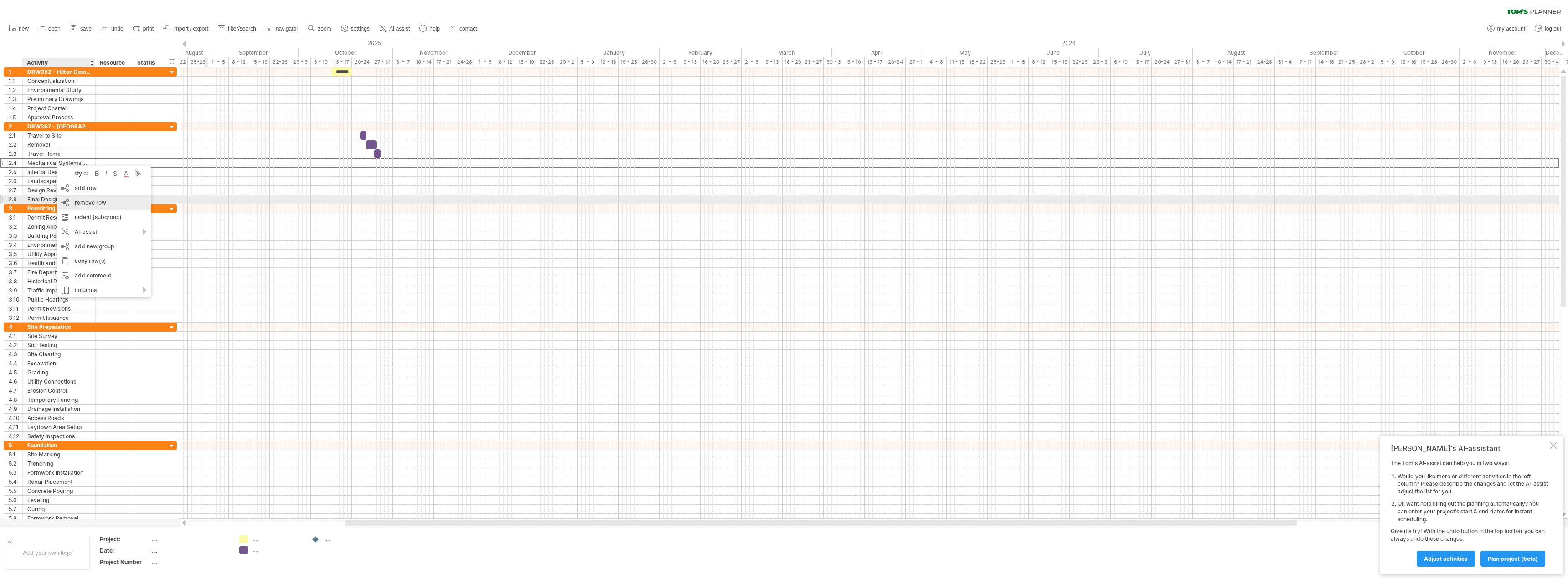
click at [86, 200] on span "remove row" at bounding box center [90, 202] width 31 height 7
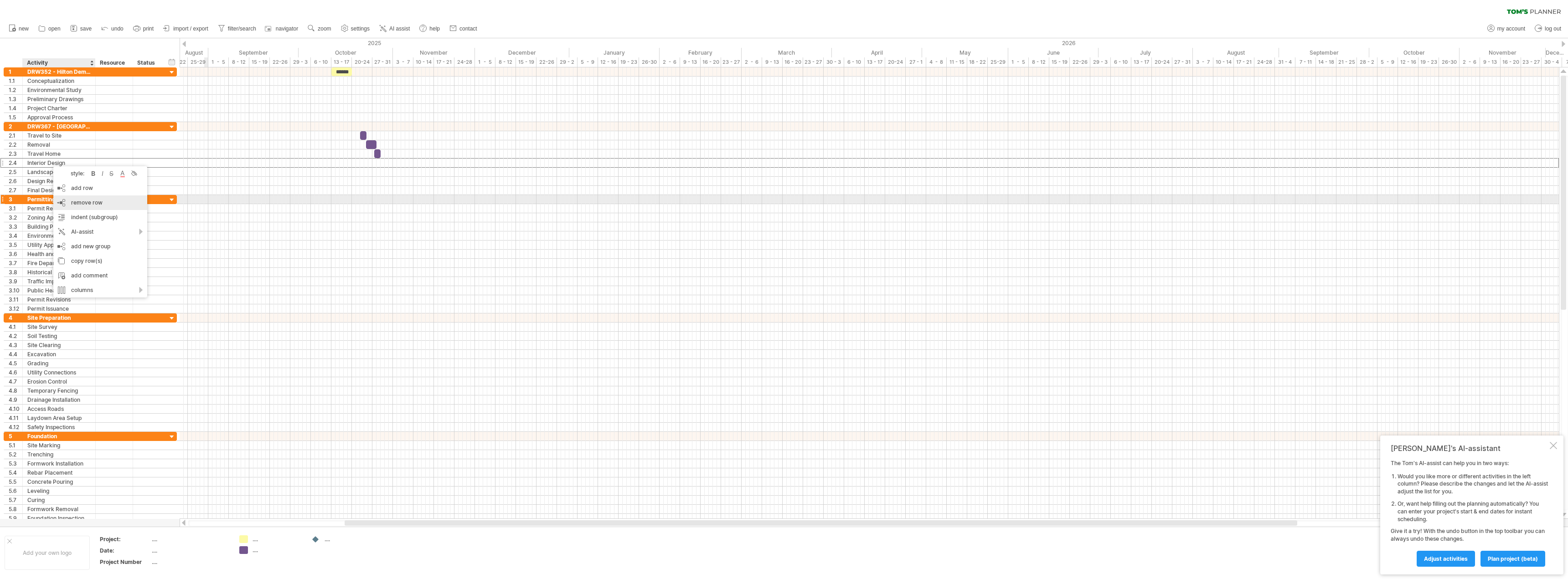
click at [87, 200] on span "remove row" at bounding box center [87, 202] width 31 height 7
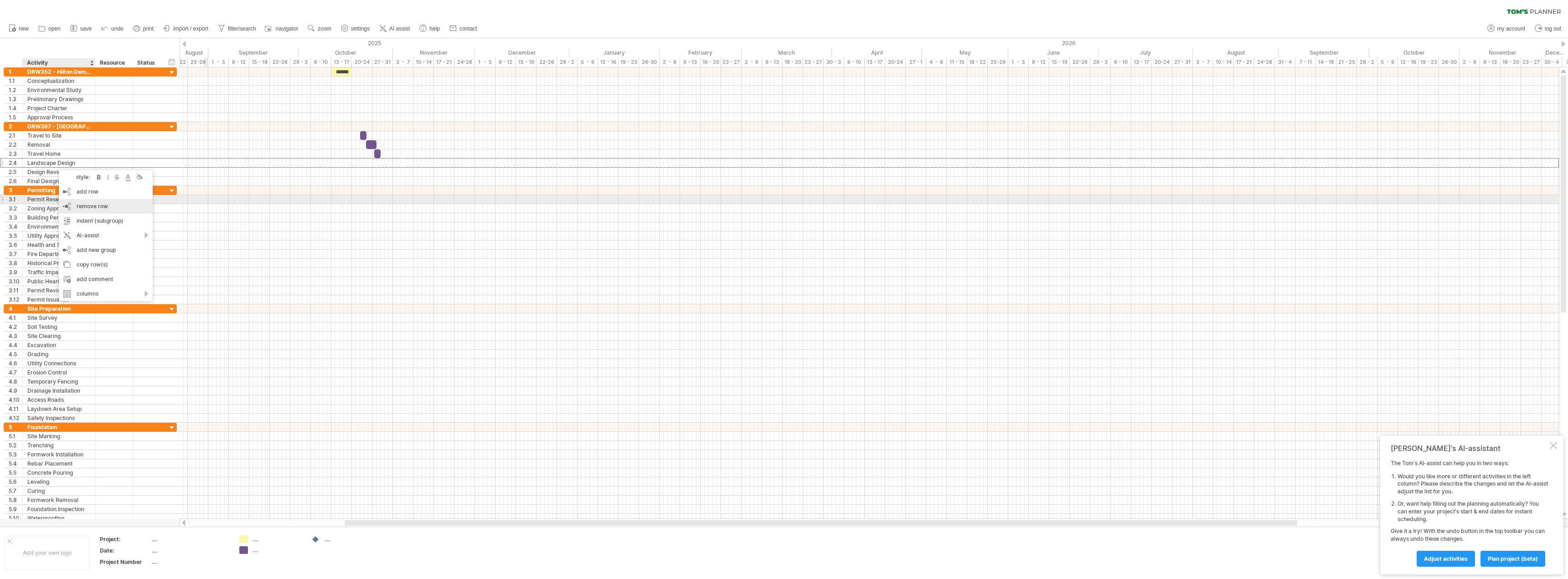
click at [87, 202] on div "remove row remove selected rows" at bounding box center [106, 206] width 94 height 15
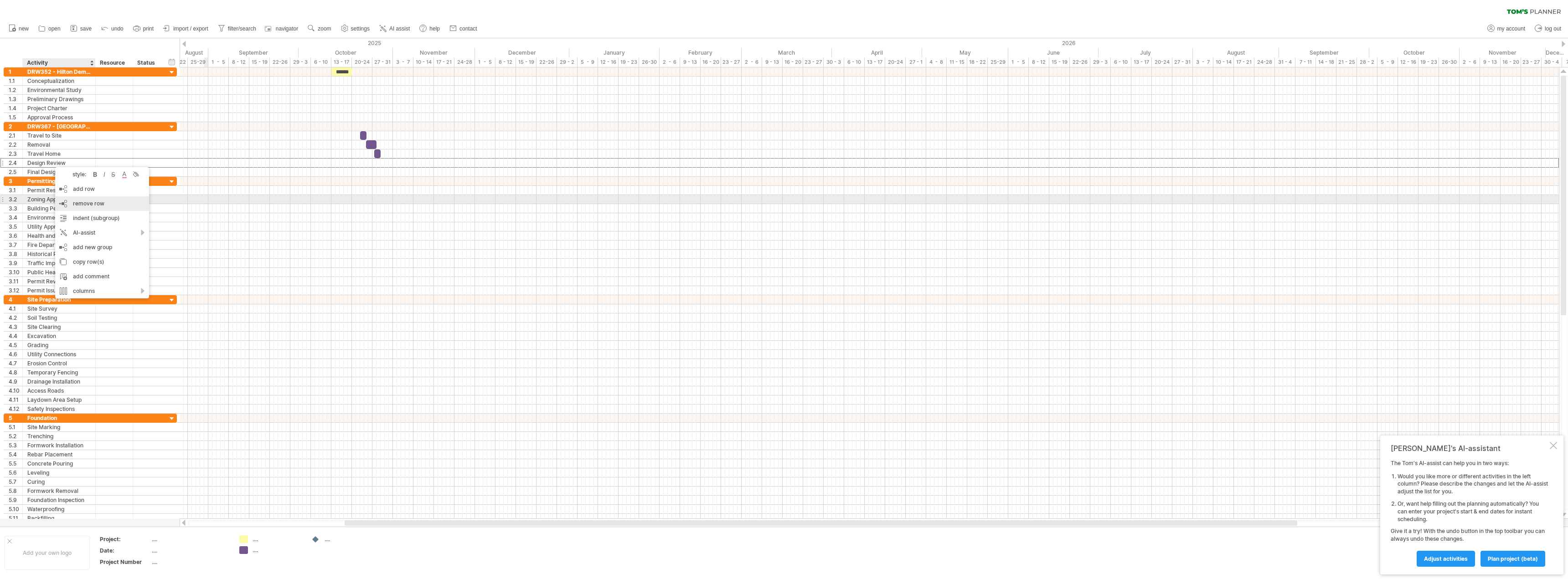
click at [85, 198] on div "remove row remove selected rows" at bounding box center [102, 203] width 94 height 15
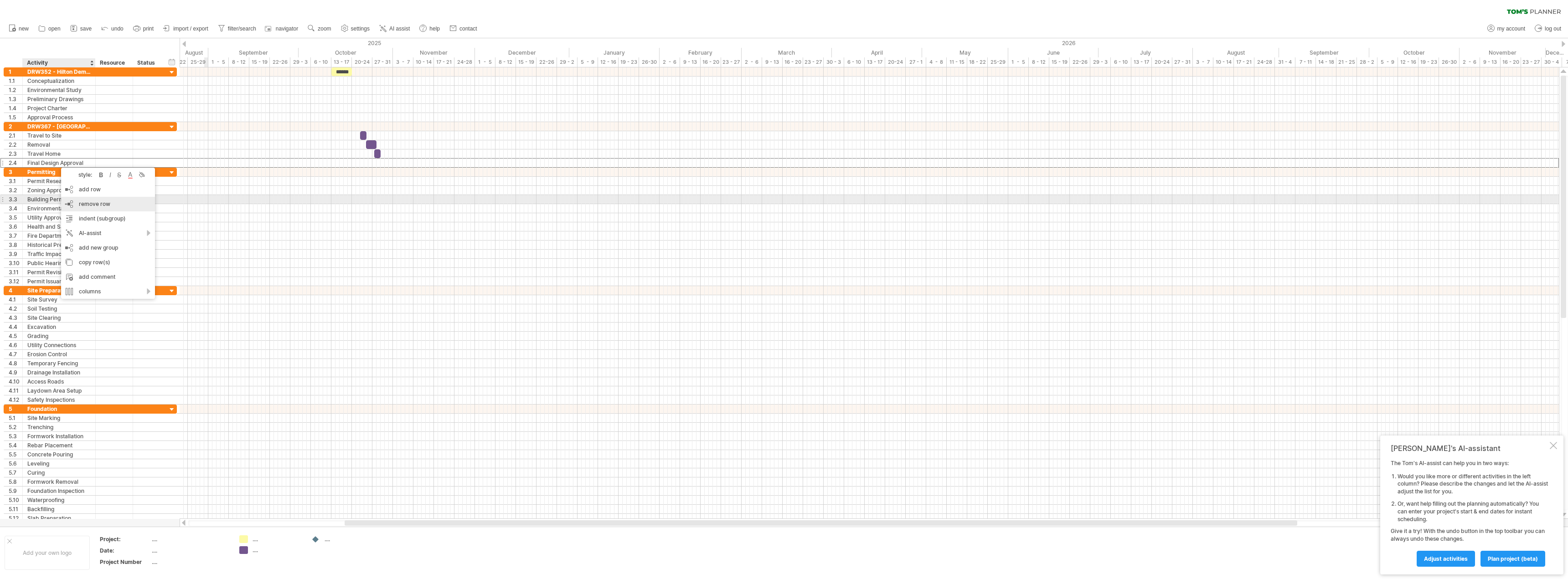
click at [88, 200] on span "remove row" at bounding box center [94, 203] width 31 height 7
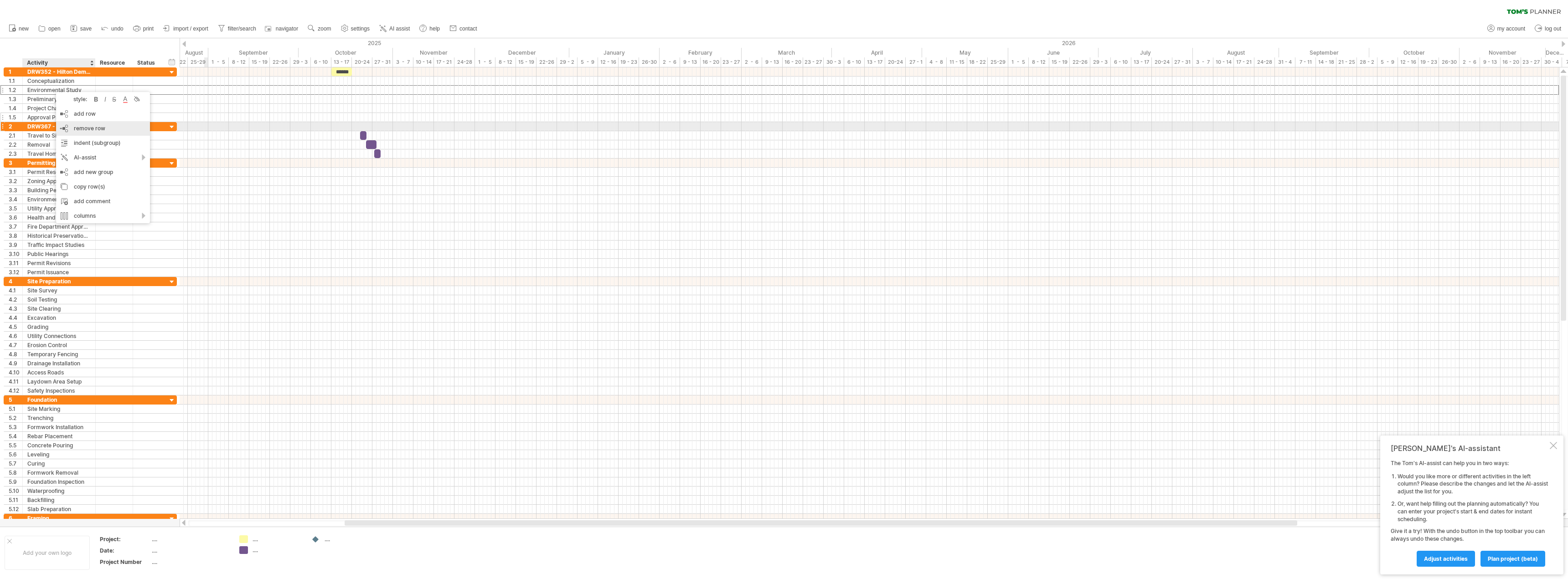
drag, startPoint x: 81, startPoint y: 126, endPoint x: 77, endPoint y: 107, distance: 19.4
click at [81, 126] on span "remove row" at bounding box center [89, 128] width 31 height 7
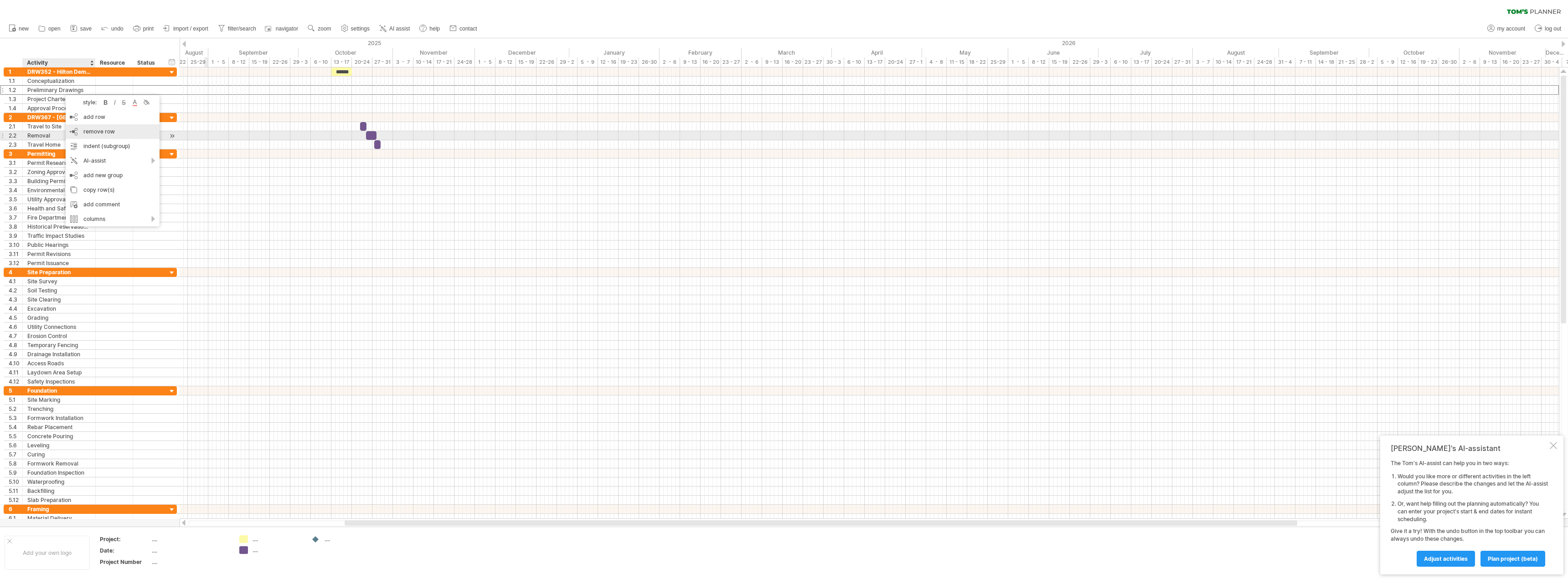
click at [88, 134] on span "remove row" at bounding box center [99, 131] width 31 height 7
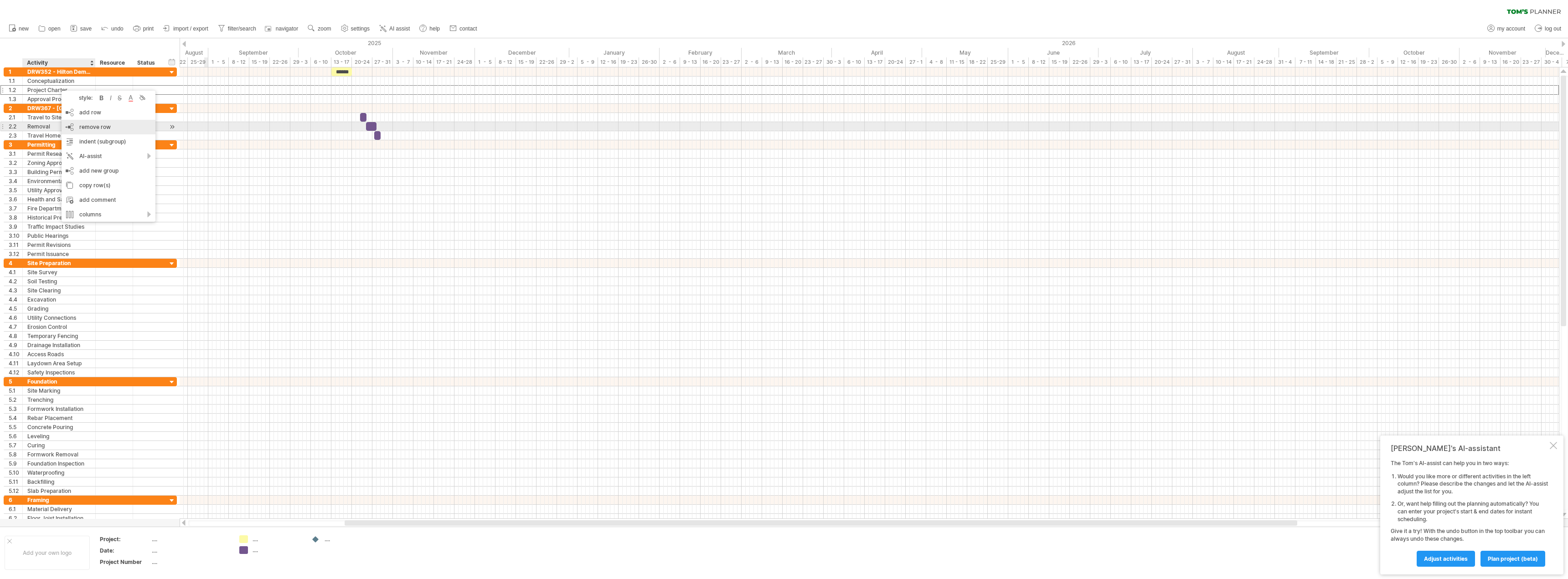
click at [94, 126] on span "remove row" at bounding box center [95, 126] width 31 height 7
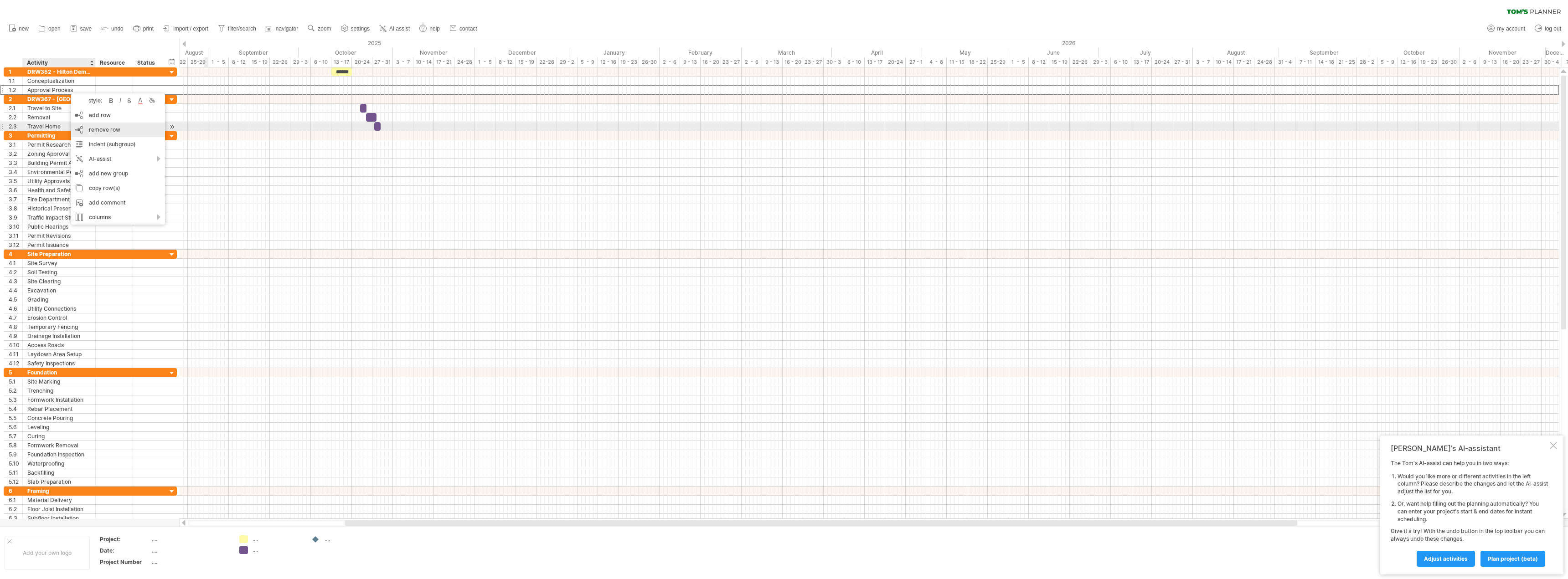
click at [99, 127] on span "remove row" at bounding box center [104, 129] width 31 height 7
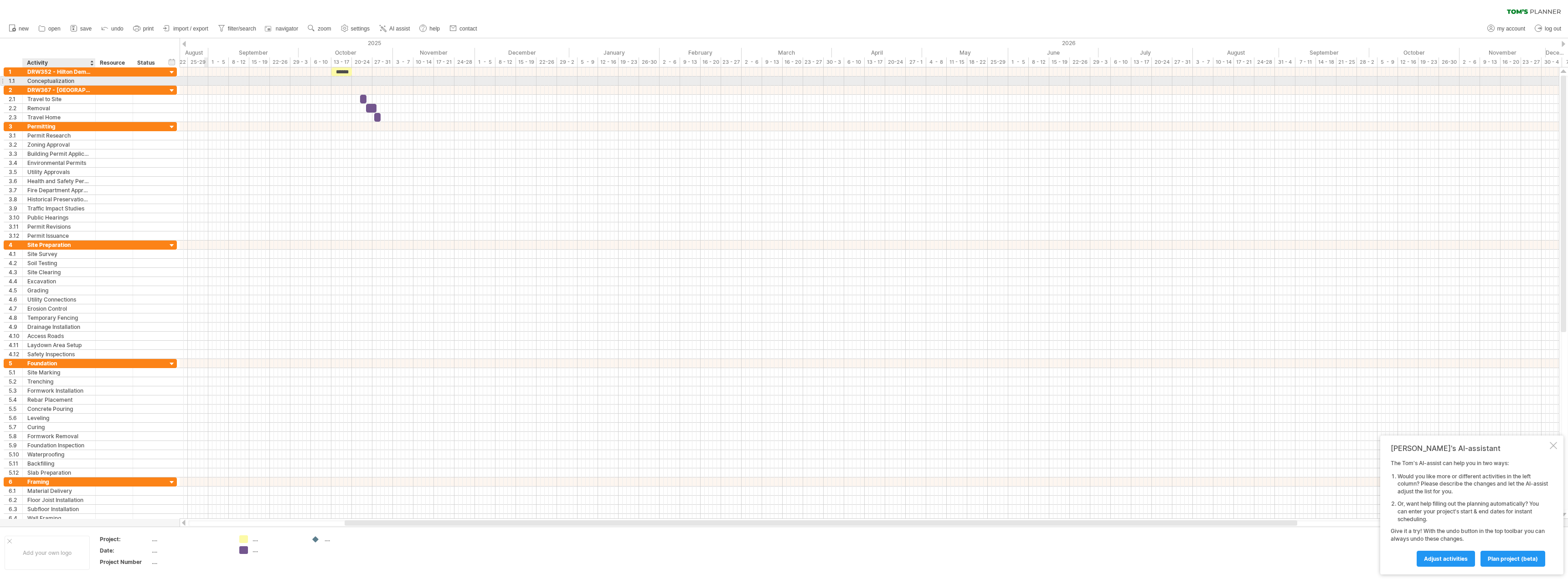
click at [80, 83] on div "Conceptualization" at bounding box center [58, 81] width 63 height 9
type input "*"
type input "**********"
drag, startPoint x: 346, startPoint y: 72, endPoint x: 346, endPoint y: 79, distance: 7.0
click at [56, 122] on div "Permitting" at bounding box center [58, 126] width 63 height 9
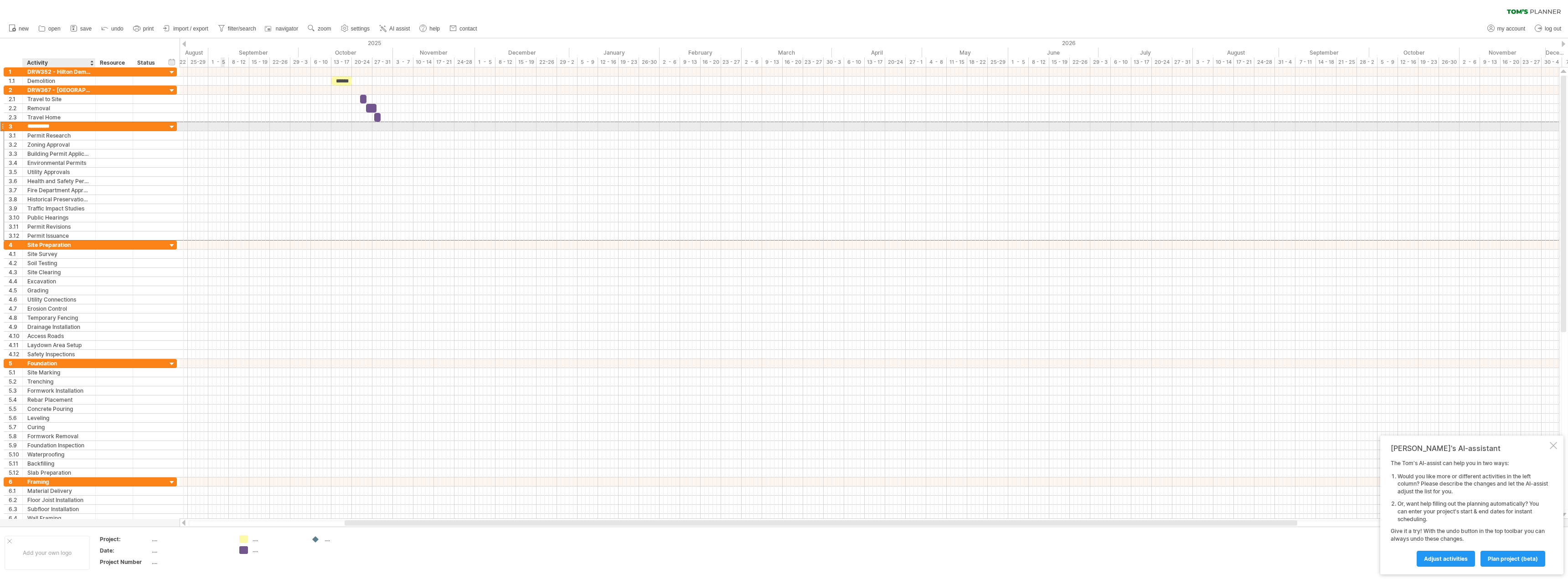
drag, startPoint x: 58, startPoint y: 124, endPoint x: 28, endPoint y: 123, distance: 30.0
click at [28, 123] on input "**********" at bounding box center [58, 126] width 63 height 9
type input "**********"
click at [59, 138] on div "Permit Research" at bounding box center [58, 135] width 63 height 9
click at [69, 135] on input "**********" at bounding box center [58, 135] width 63 height 9
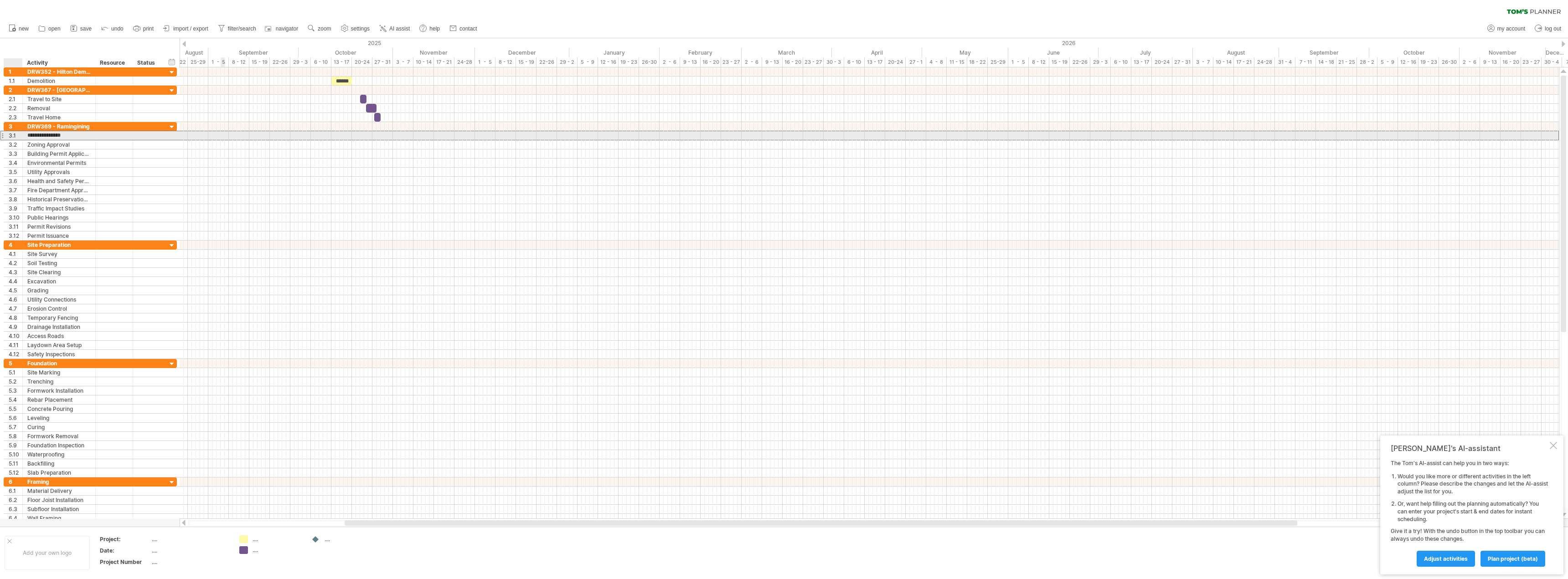
drag, startPoint x: 69, startPoint y: 135, endPoint x: 27, endPoint y: 136, distance: 42.0
click at [27, 136] on div "**********" at bounding box center [58, 135] width 73 height 9
type input "*******"
click at [86, 183] on span "remove row" at bounding box center [83, 181] width 31 height 7
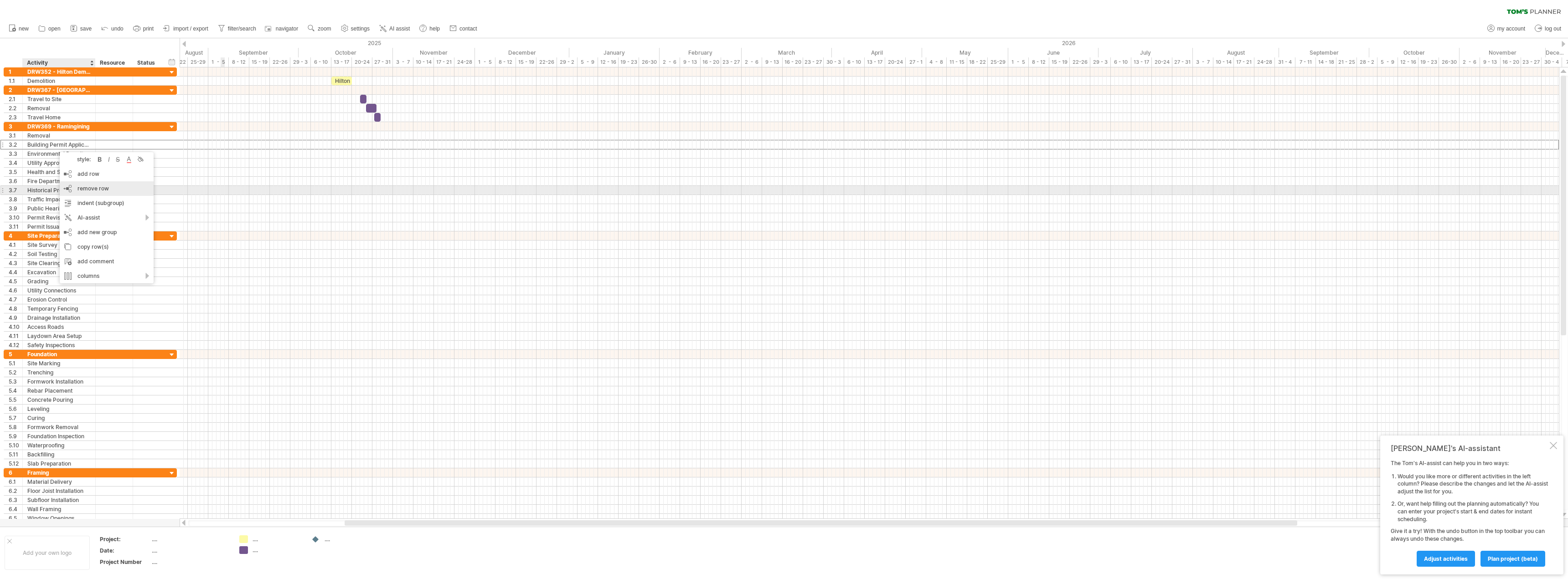
click at [87, 188] on span "remove row" at bounding box center [93, 187] width 31 height 7
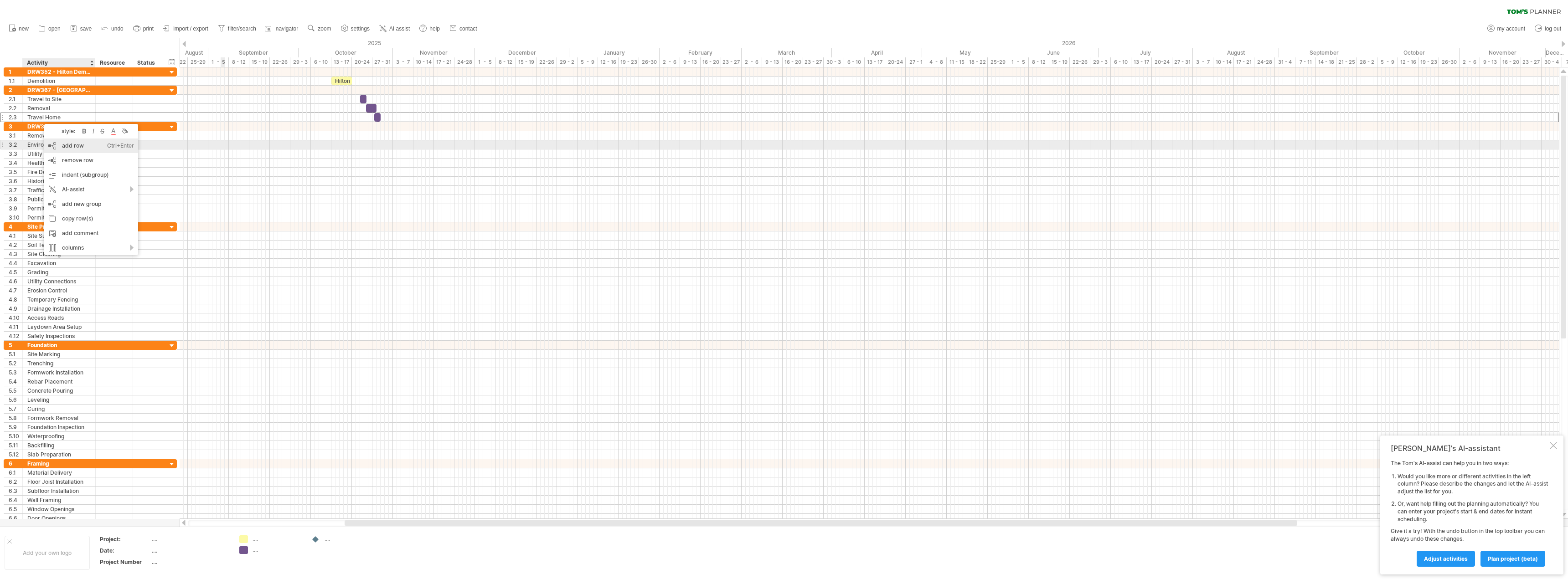
click at [66, 146] on div "add row Ctrl+Enter Cmd+Enter" at bounding box center [90, 146] width 94 height 15
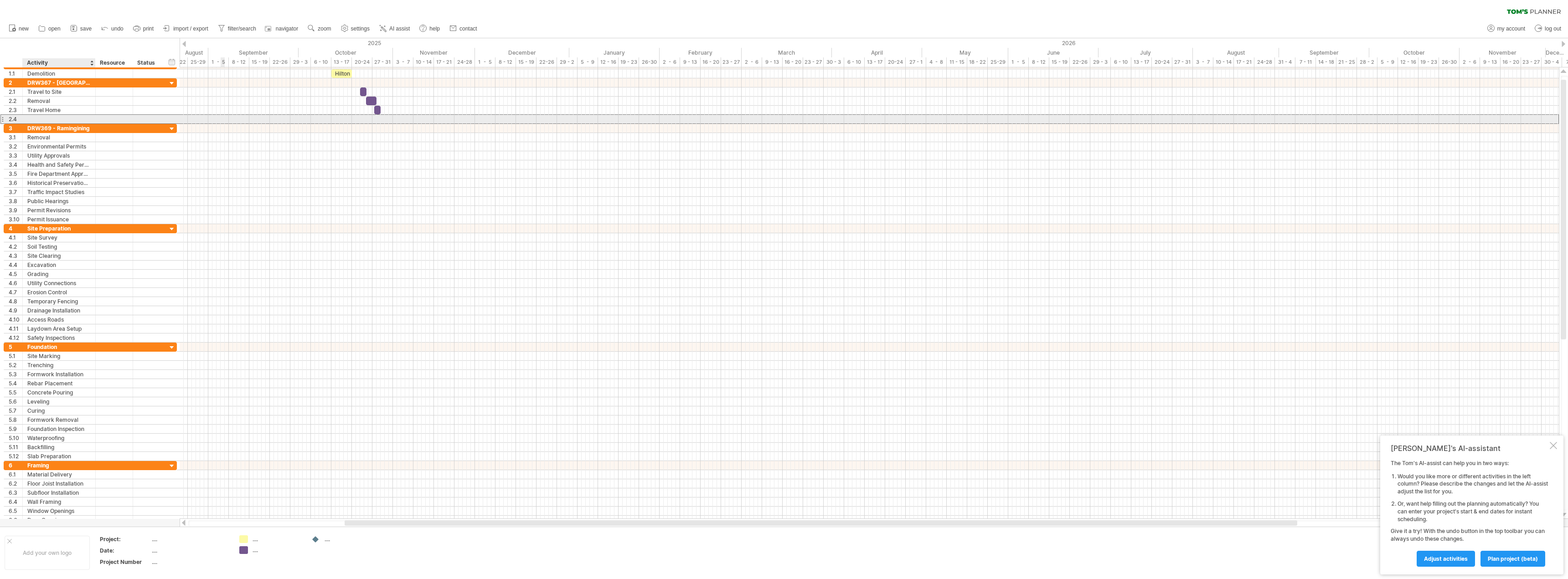
click at [44, 119] on div at bounding box center [58, 119] width 63 height 9
type input "**********"
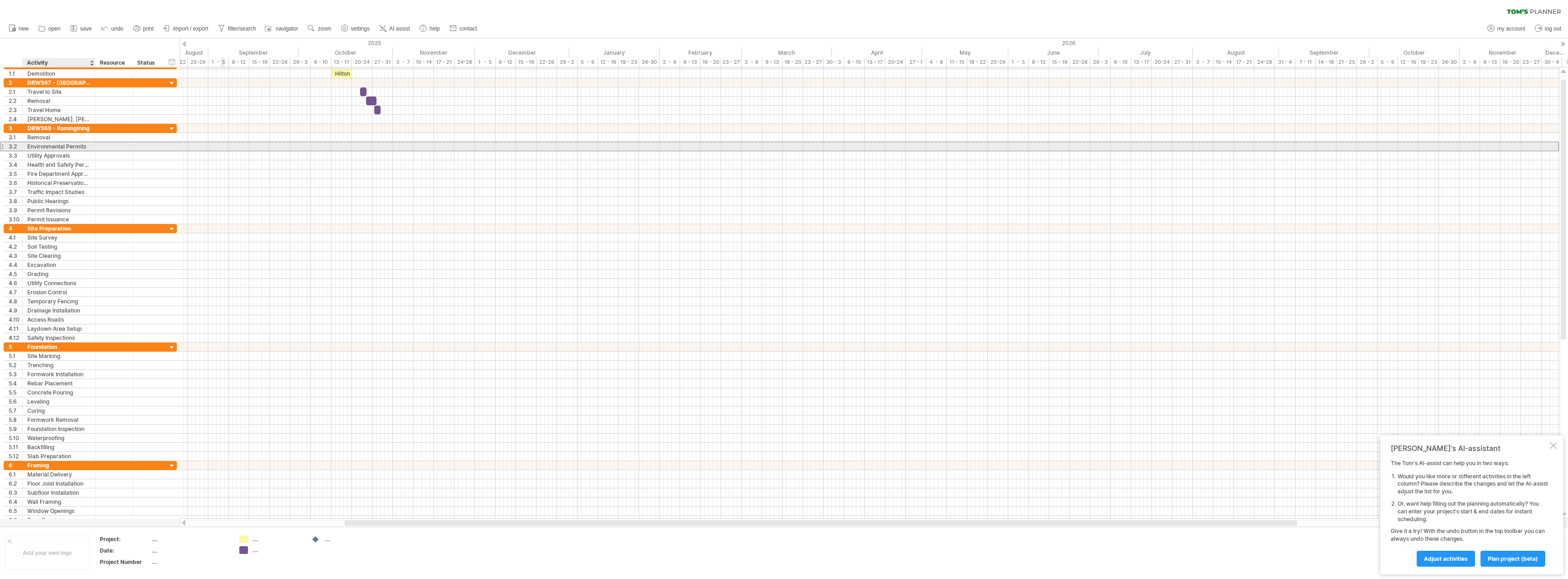
click at [48, 148] on div "Environmental Permits" at bounding box center [58, 146] width 63 height 9
click at [375, 136] on div at bounding box center [869, 137] width 1379 height 9
click at [407, 147] on div "add time block" at bounding box center [419, 147] width 81 height 15
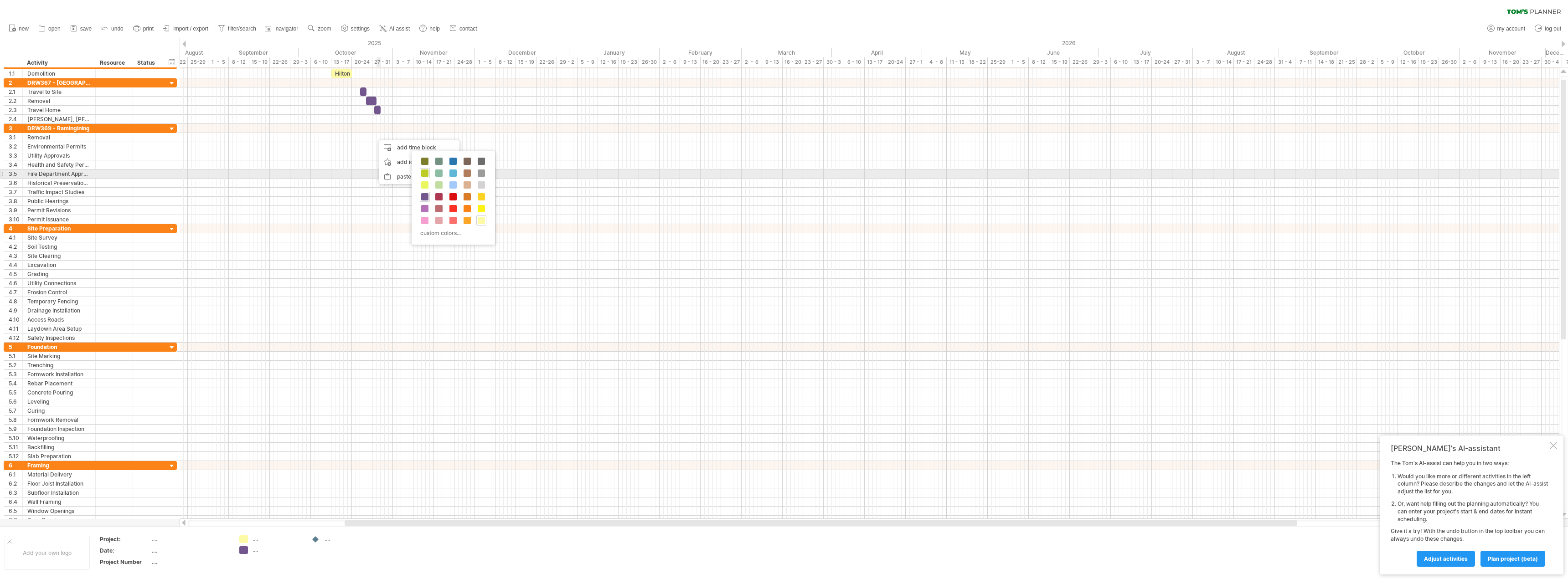
click at [426, 172] on span at bounding box center [425, 173] width 8 height 8
drag, startPoint x: 376, startPoint y: 140, endPoint x: 392, endPoint y: 142, distance: 16.1
click at [392, 142] on div "Hilton [DATE] - 4.5 days [DATE]" at bounding box center [869, 292] width 1379 height 452
click at [380, 136] on div at bounding box center [381, 137] width 18 height 9
click at [391, 138] on span at bounding box center [393, 137] width 4 height 9
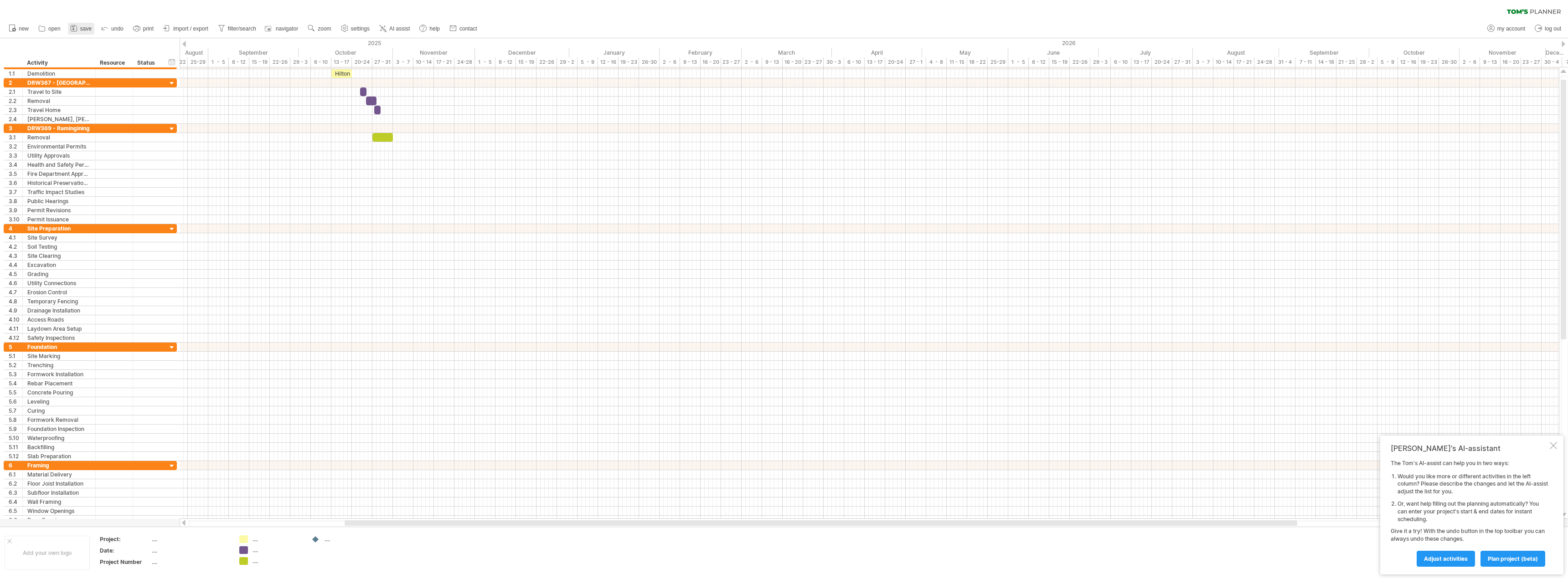
click at [88, 29] on span "save" at bounding box center [87, 28] width 12 height 7
